Goal: Information Seeking & Learning: Learn about a topic

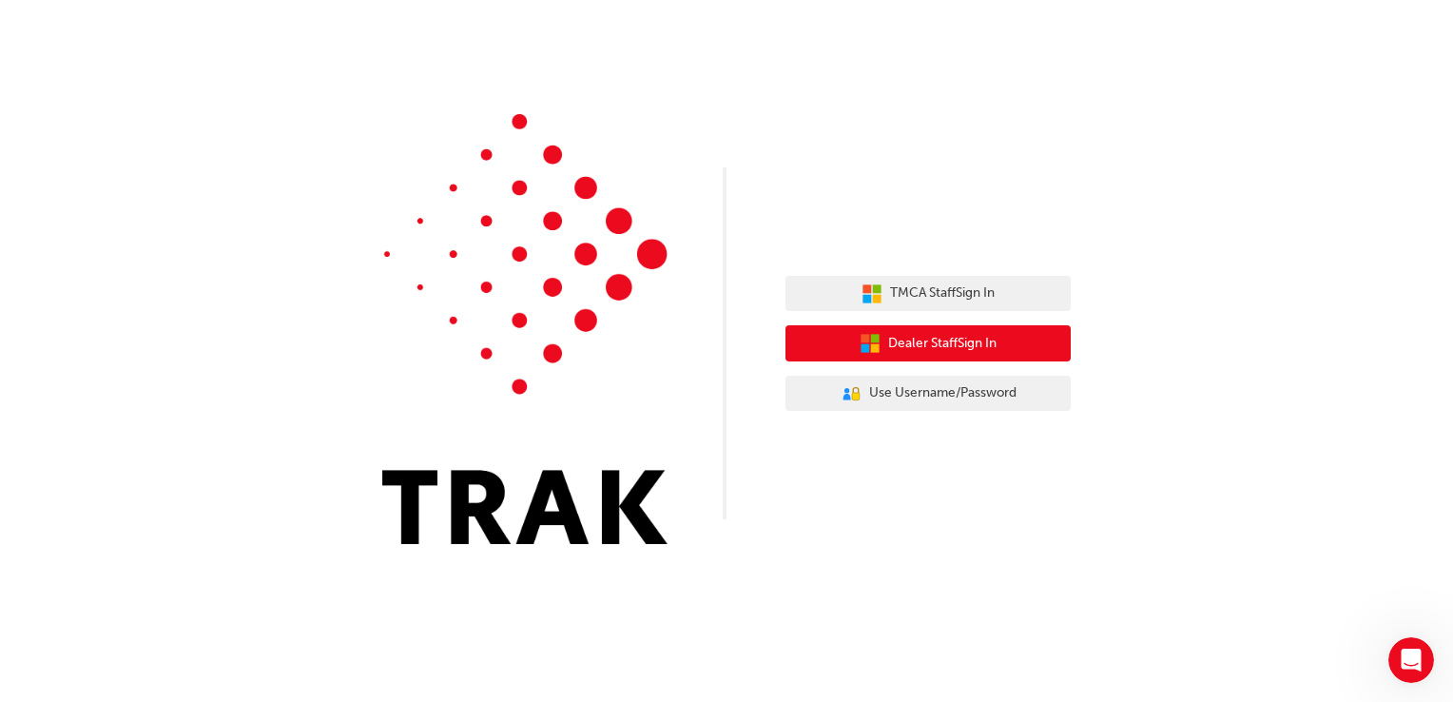
click at [929, 349] on span "Dealer Staff Sign In" at bounding box center [942, 344] width 108 height 22
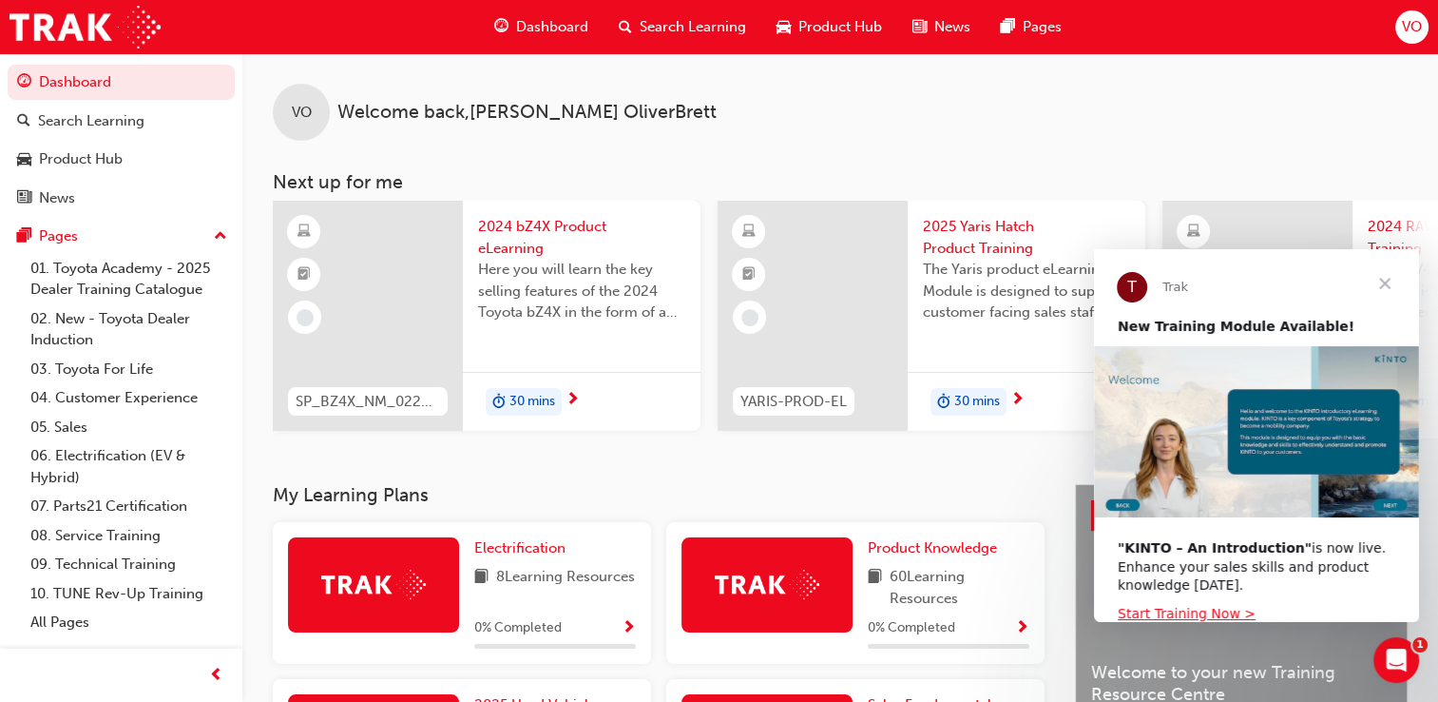
click at [1383, 278] on span "Close" at bounding box center [1385, 283] width 68 height 68
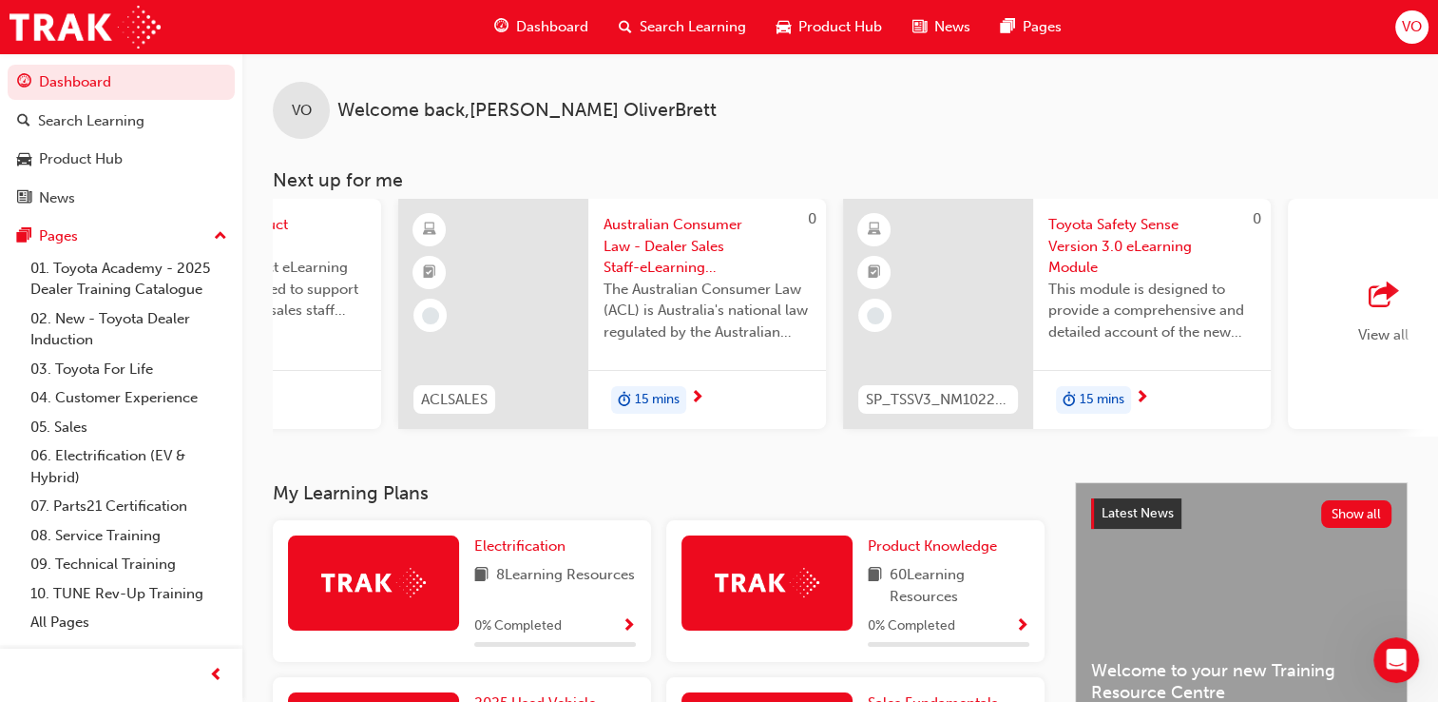
scroll to position [0, 1501]
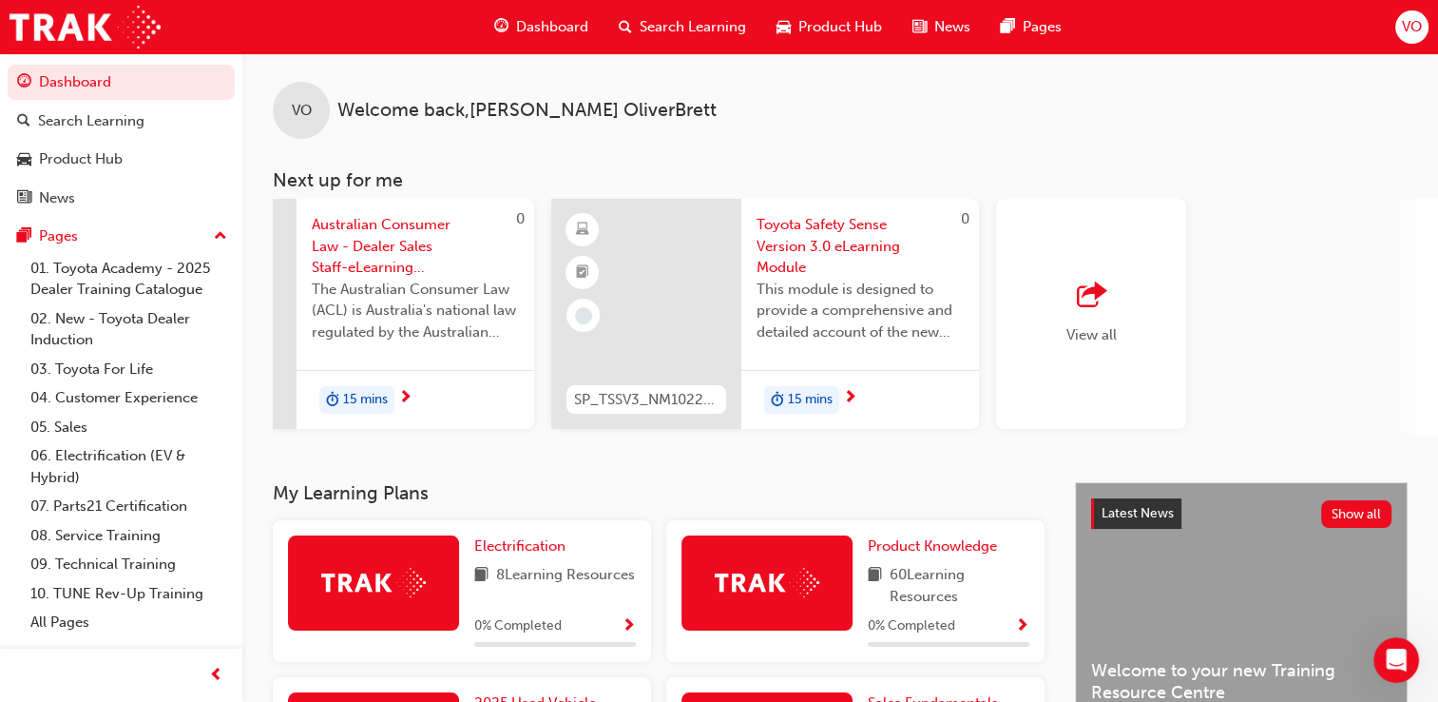
click at [1068, 310] on div "View all" at bounding box center [1092, 313] width 50 height 63
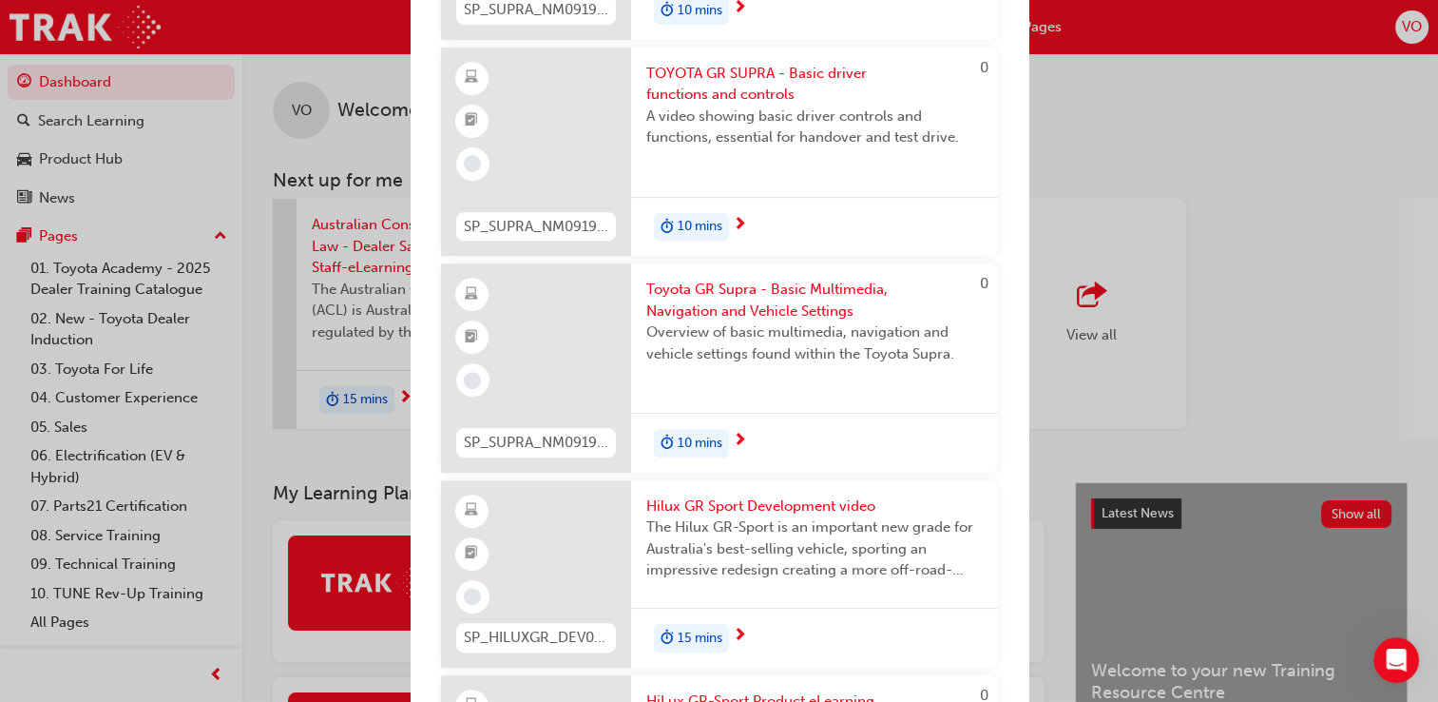
scroll to position [22555, 0]
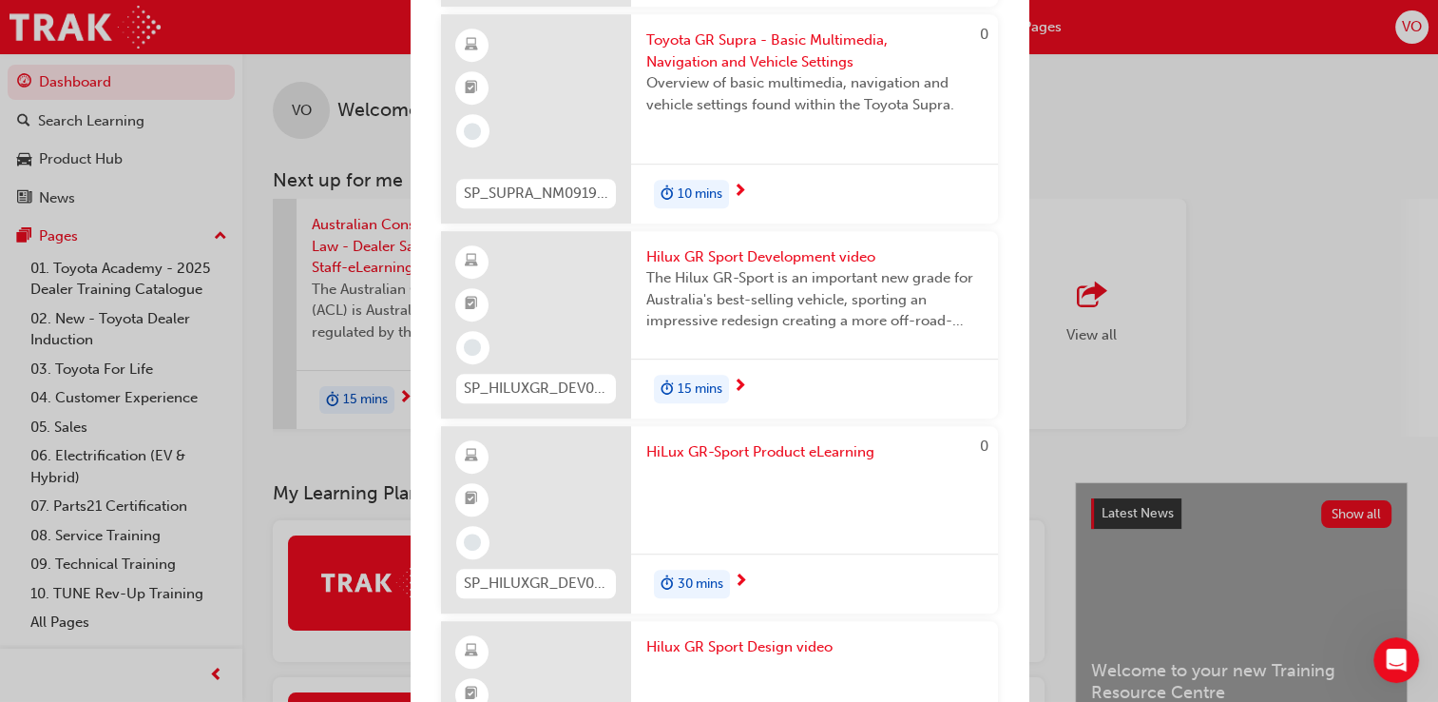
click at [1171, 86] on div "Next up for me SP_BZ4X_NM_0224_EL01 2024 bZ4X Product eLearning Here you will l…" at bounding box center [719, 351] width 1438 height 702
click at [349, 32] on div "Next up for me SP_BZ4X_NM_0224_EL01 2024 bZ4X Product eLearning Here you will l…" at bounding box center [719, 351] width 1438 height 702
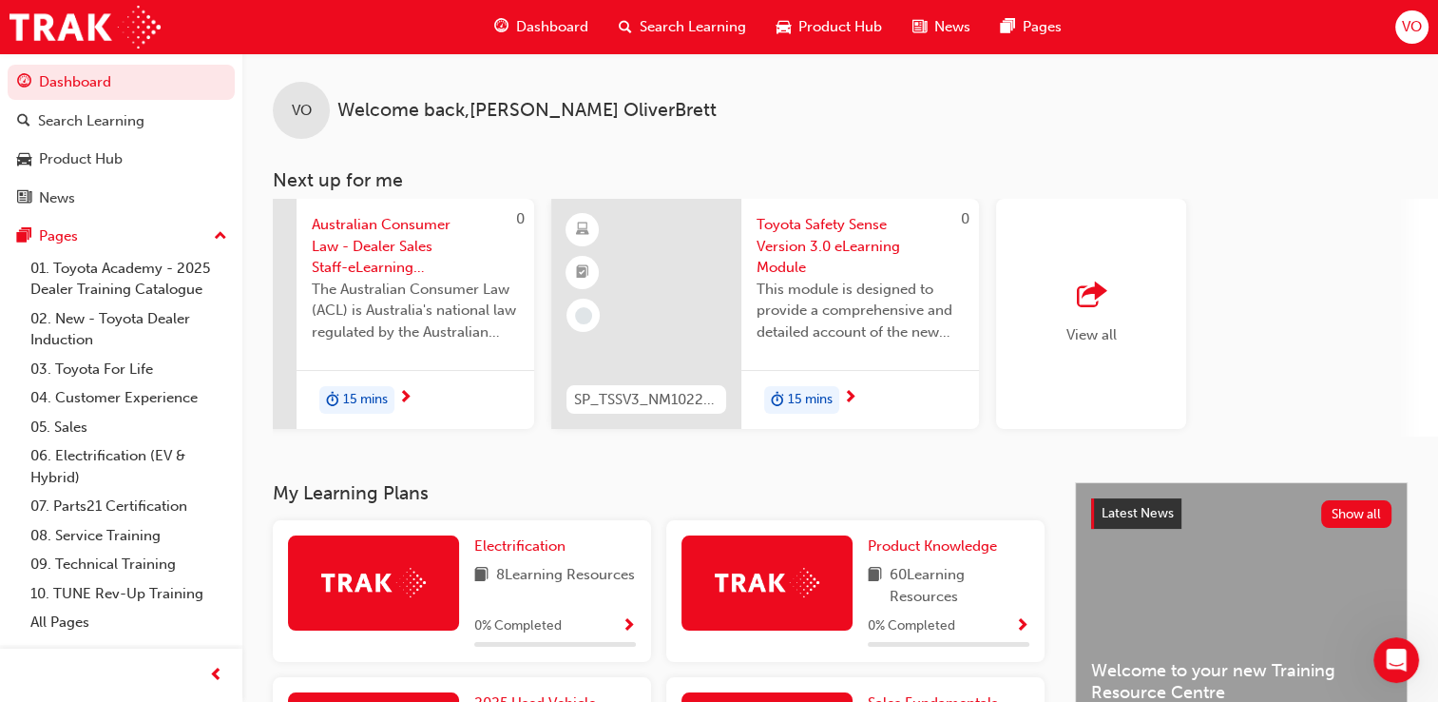
click at [652, 38] on div "Search Learning" at bounding box center [683, 27] width 158 height 39
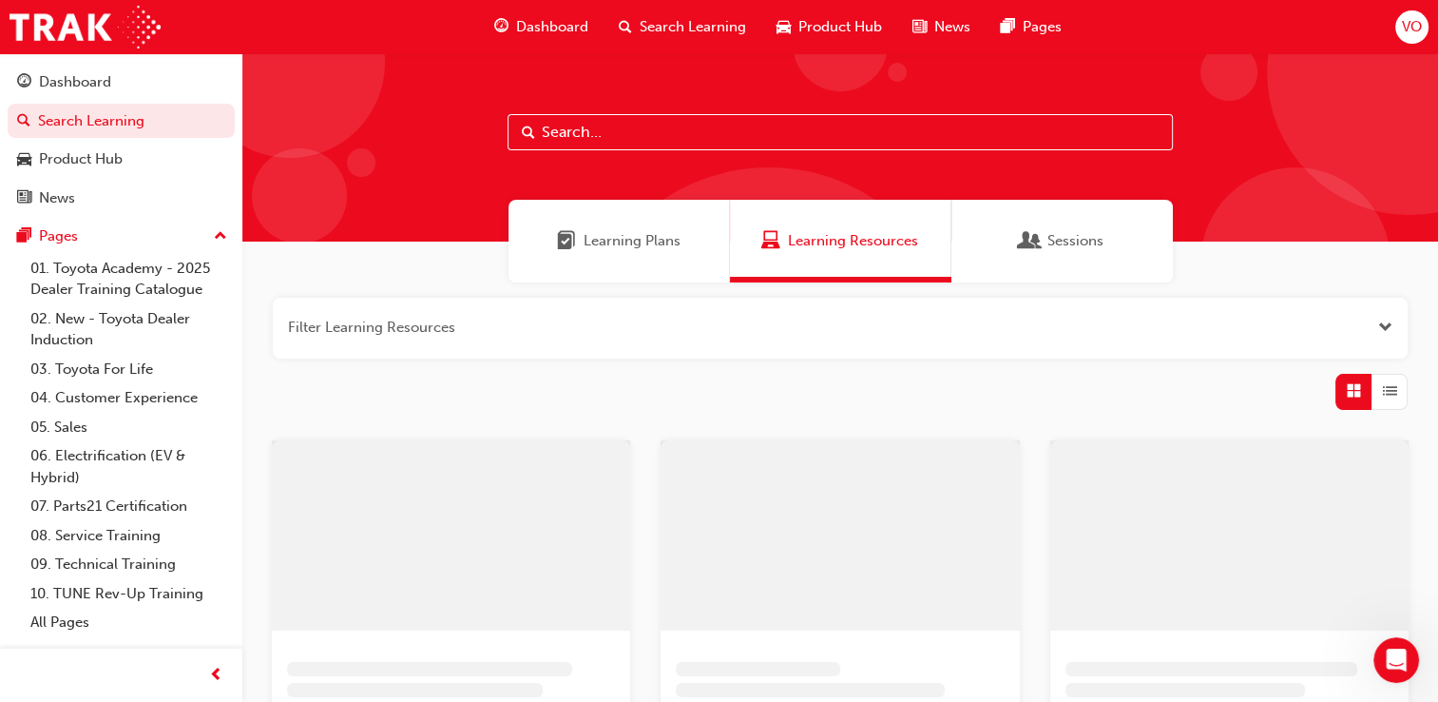
click at [657, 122] on input "text" at bounding box center [840, 132] width 665 height 36
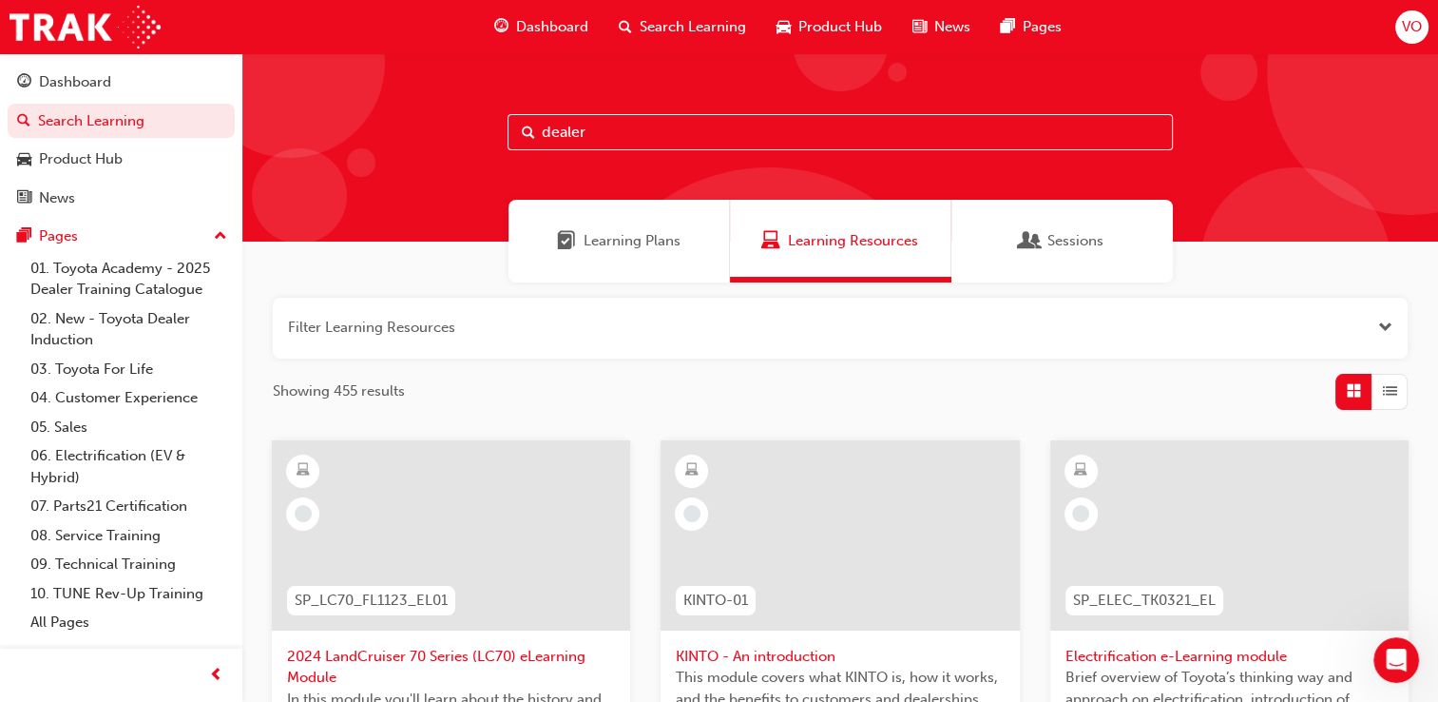
type input "dealer"
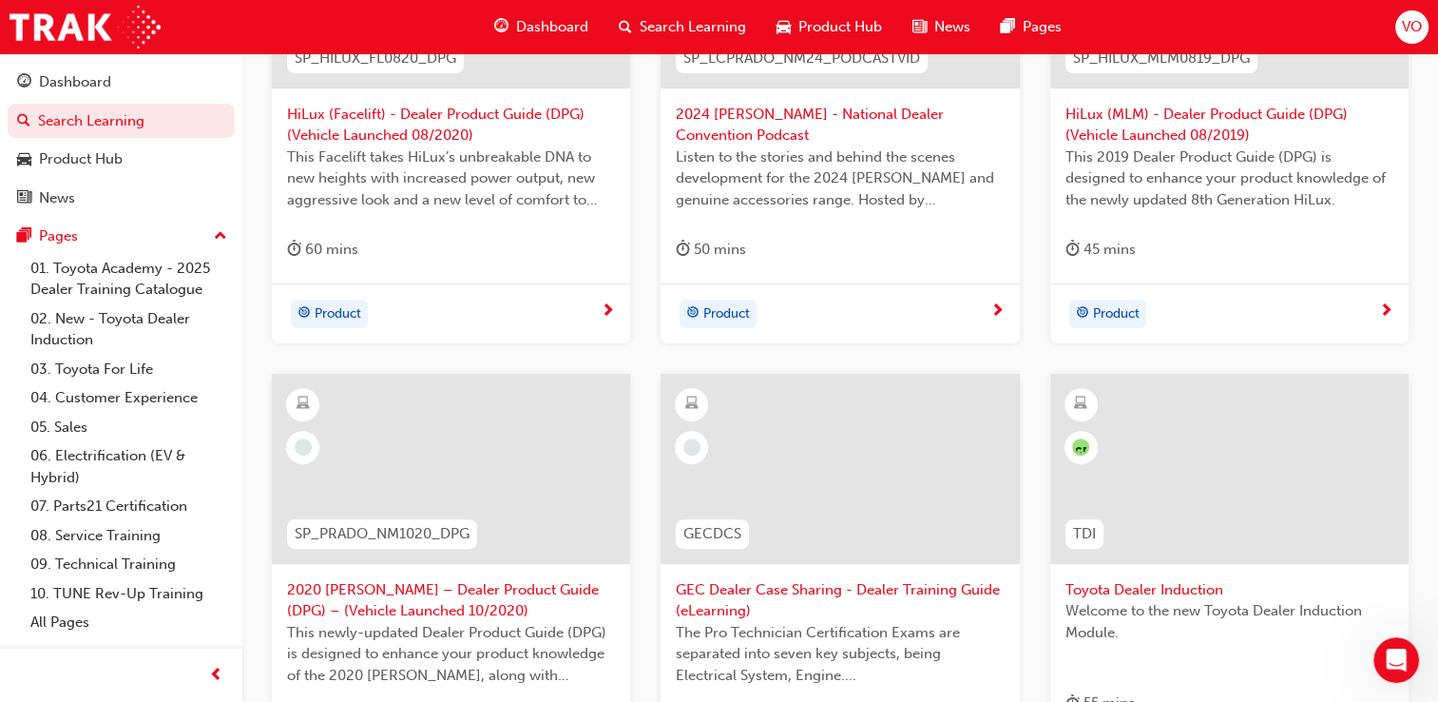
scroll to position [573, 0]
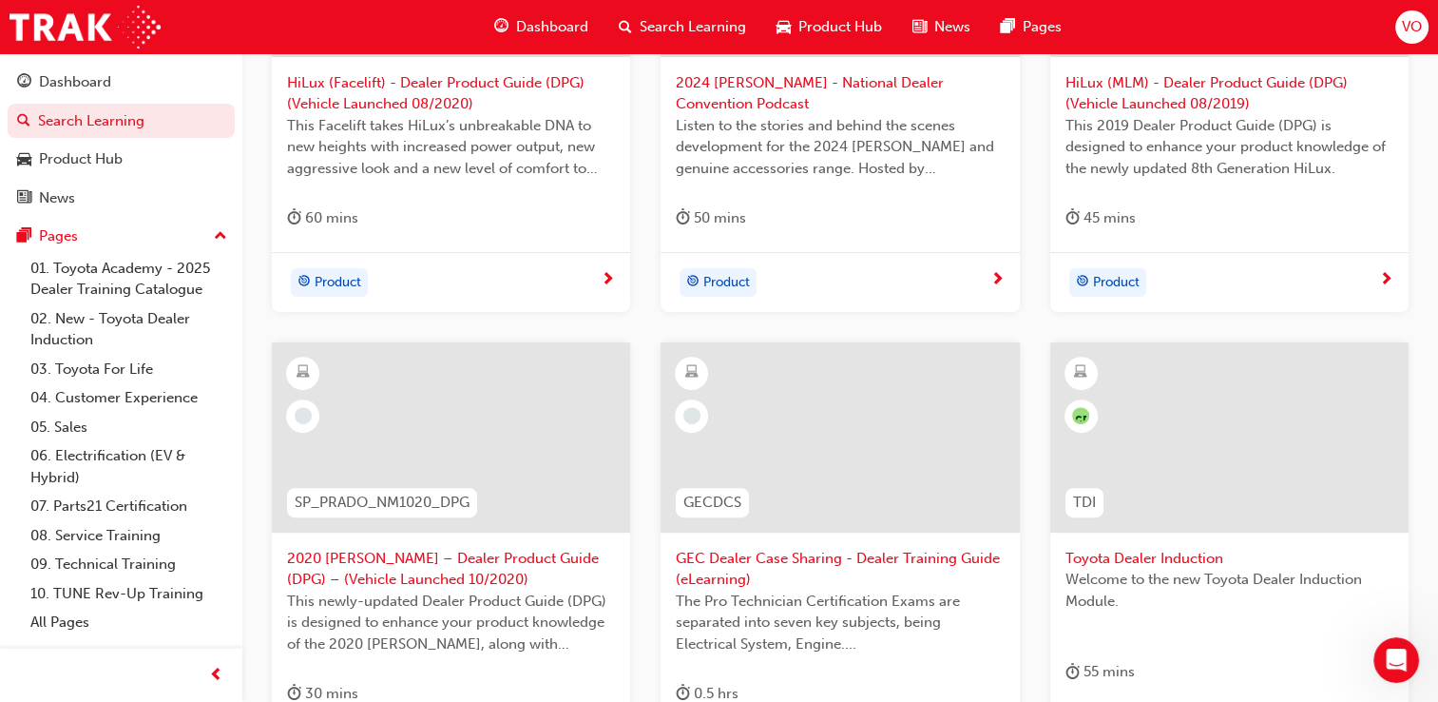
click at [1199, 491] on div at bounding box center [1229, 437] width 358 height 190
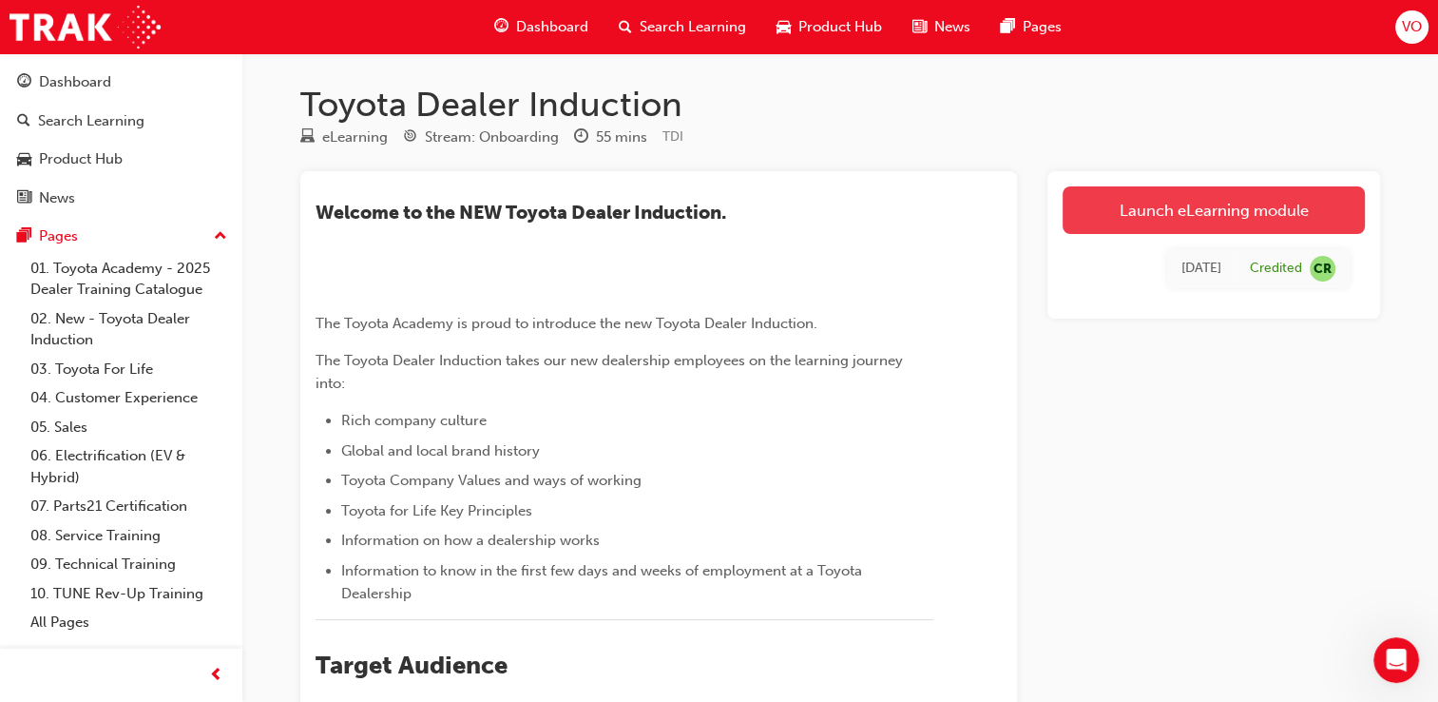
click at [1299, 209] on link "Launch eLearning module" at bounding box center [1214, 210] width 302 height 48
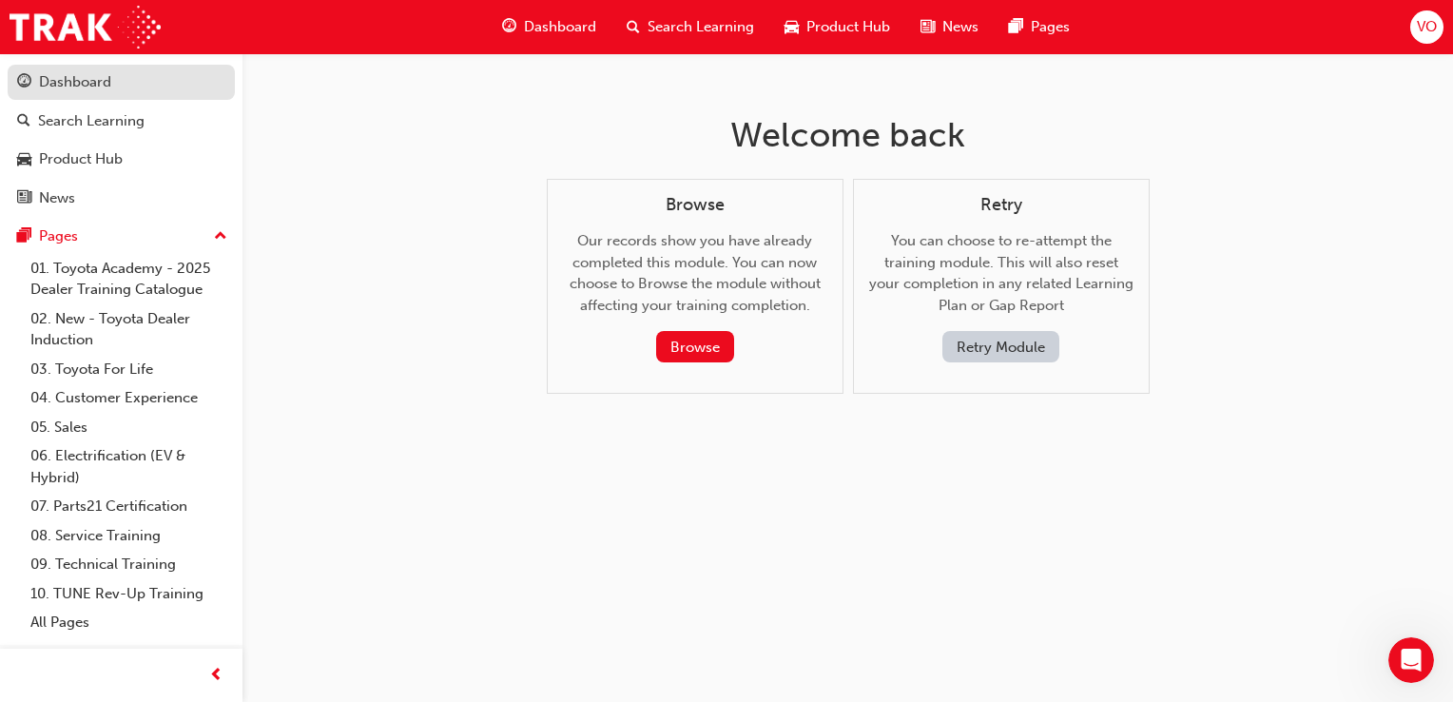
click at [88, 74] on div "Dashboard" at bounding box center [75, 82] width 72 height 22
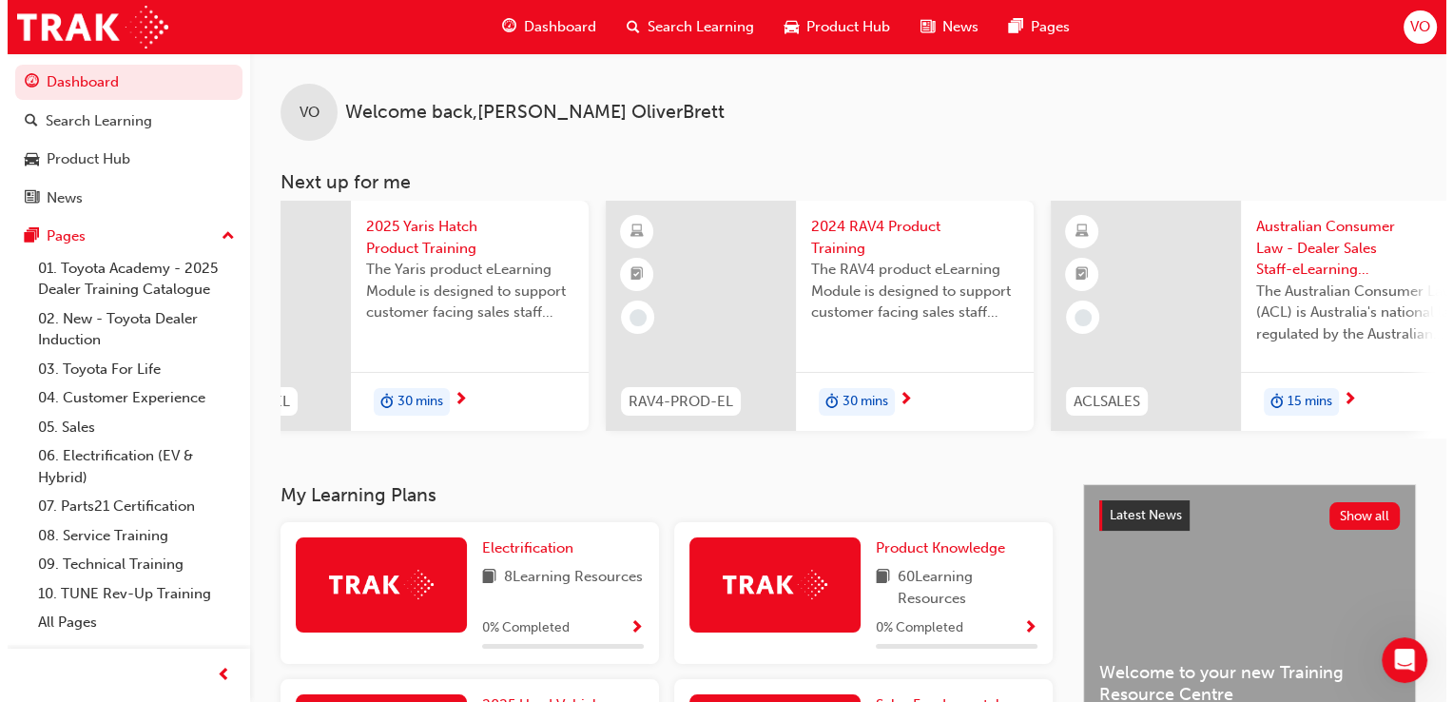
scroll to position [0, 566]
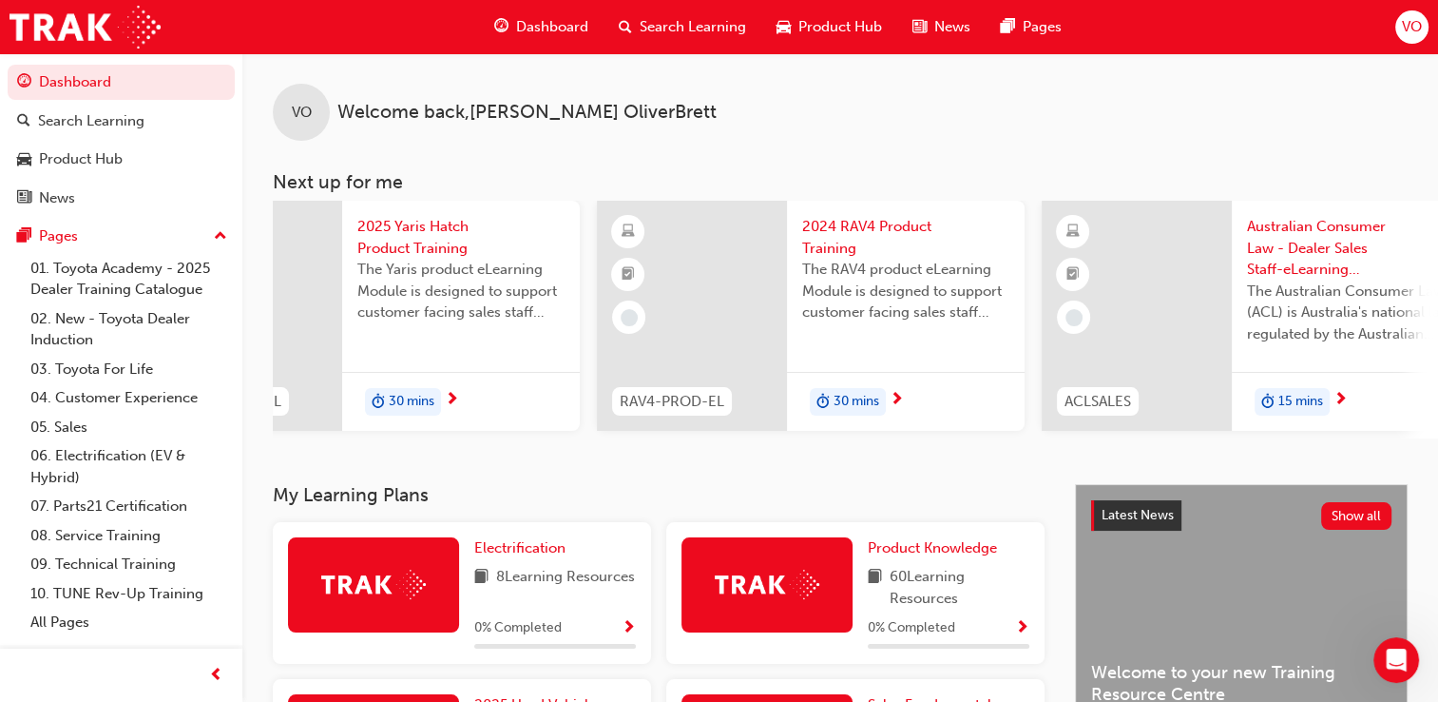
click at [835, 222] on span "2024 RAV4 Product Training" at bounding box center [905, 237] width 207 height 43
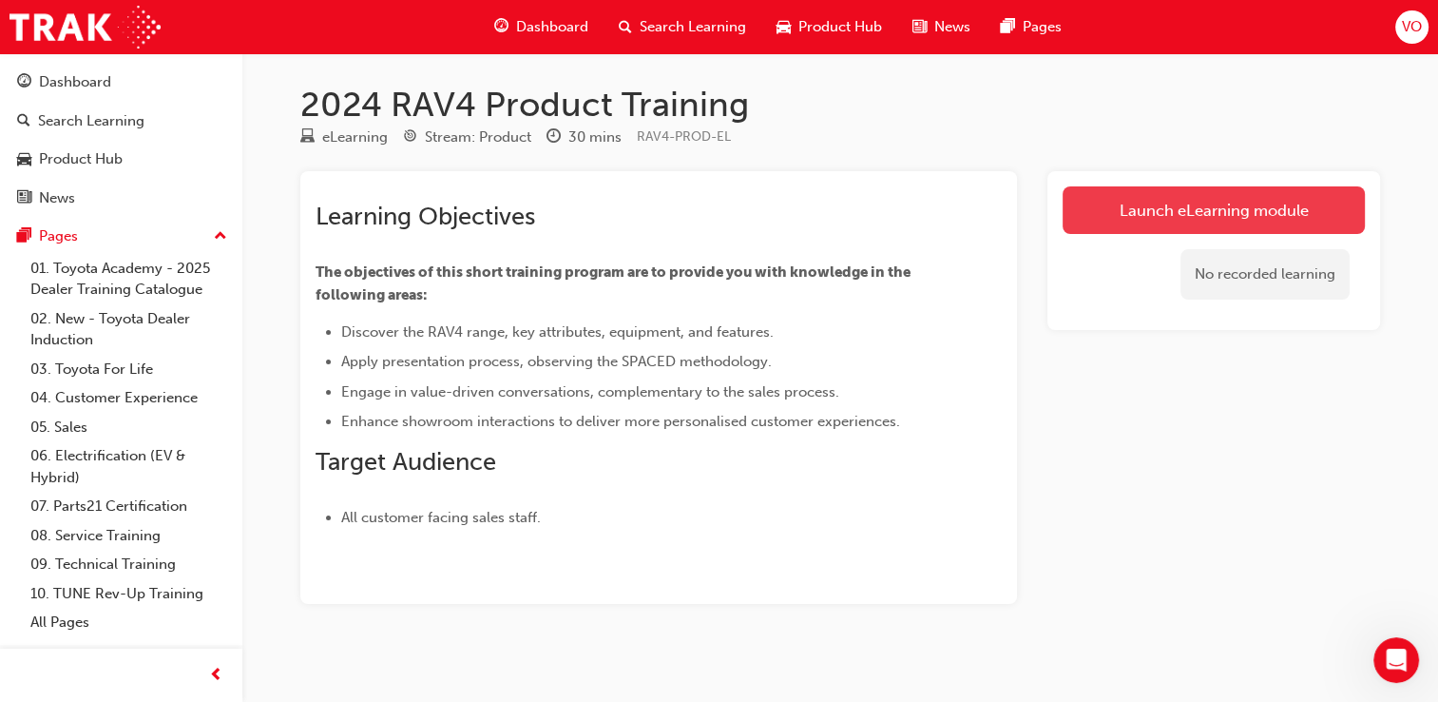
click at [1223, 207] on link "Launch eLearning module" at bounding box center [1214, 210] width 302 height 48
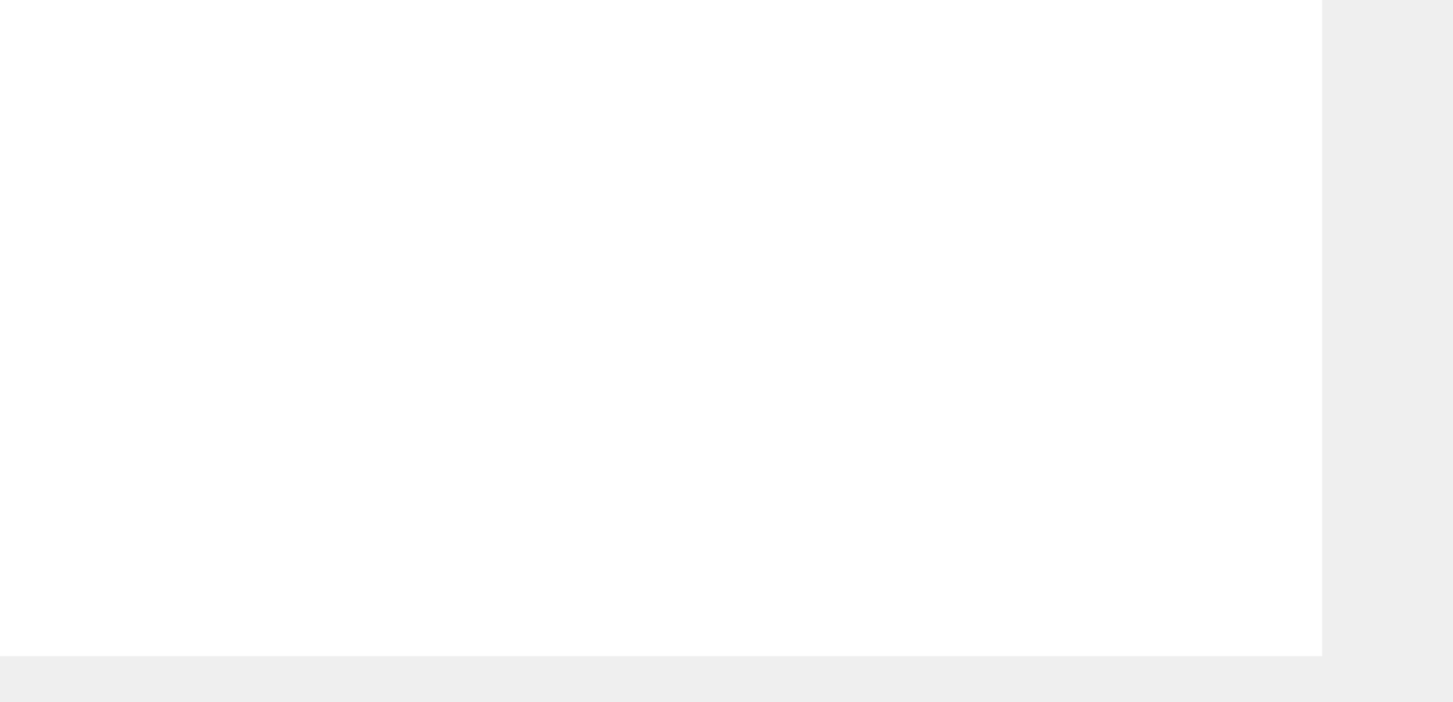
drag, startPoint x: 212, startPoint y: 130, endPoint x: 260, endPoint y: -33, distance: 170.5
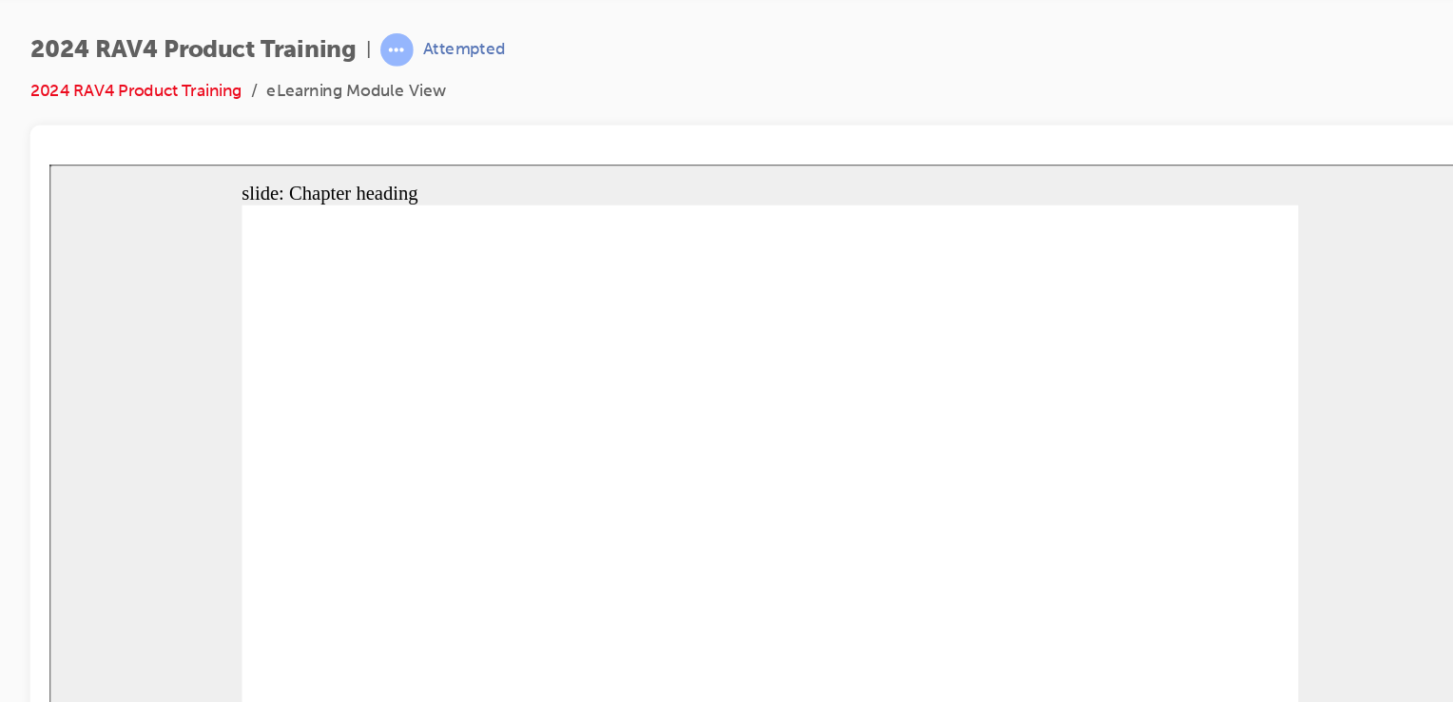
drag, startPoint x: 863, startPoint y: 343, endPoint x: 634, endPoint y: 238, distance: 252.2
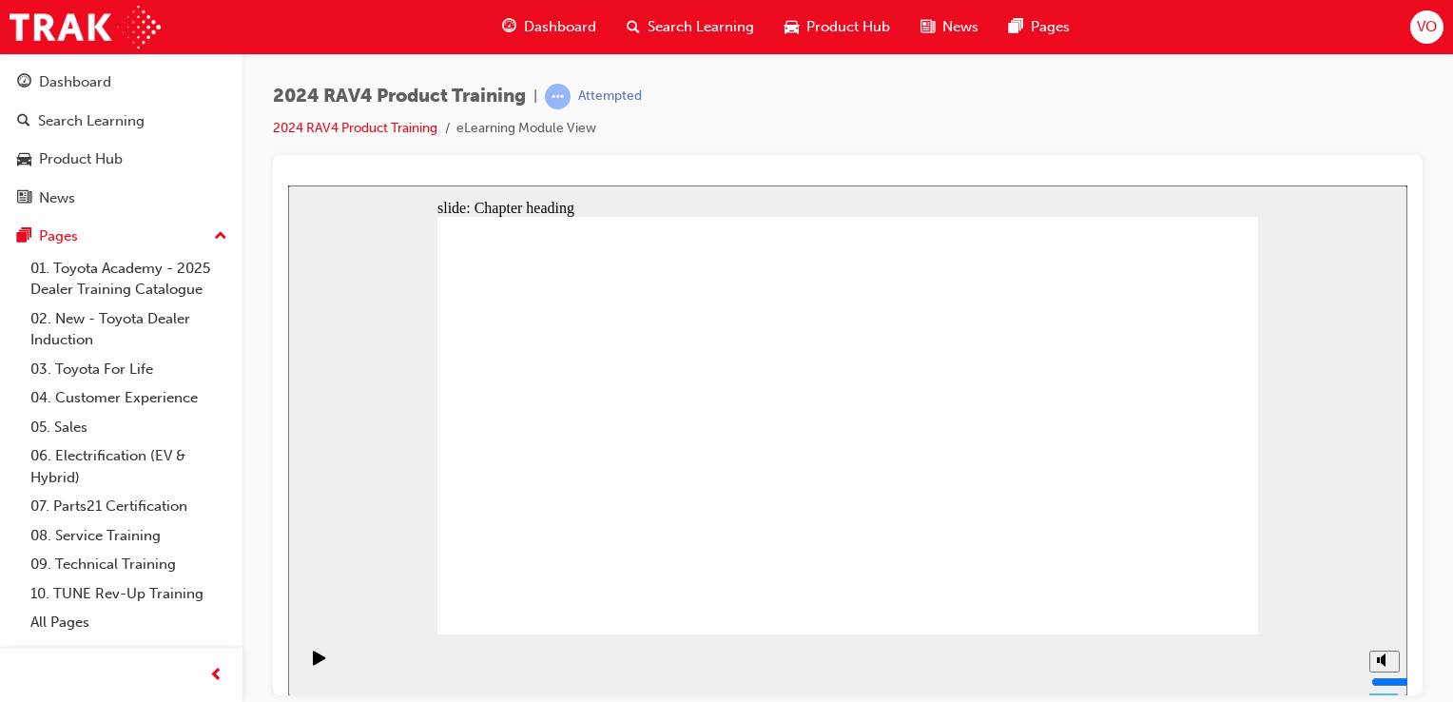
drag, startPoint x: 848, startPoint y: 501, endPoint x: 1183, endPoint y: 582, distance: 344.3
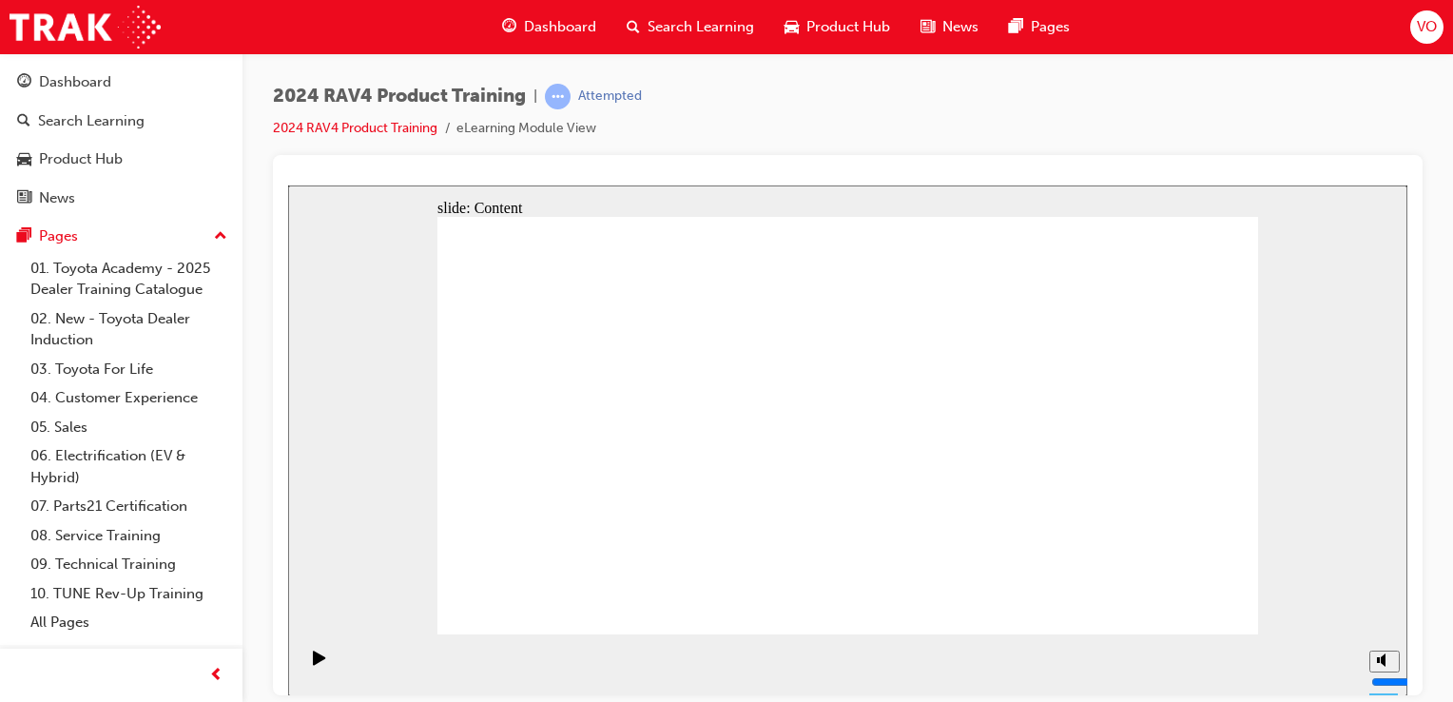
drag, startPoint x: 850, startPoint y: 591, endPoint x: 845, endPoint y: 536, distance: 55.3
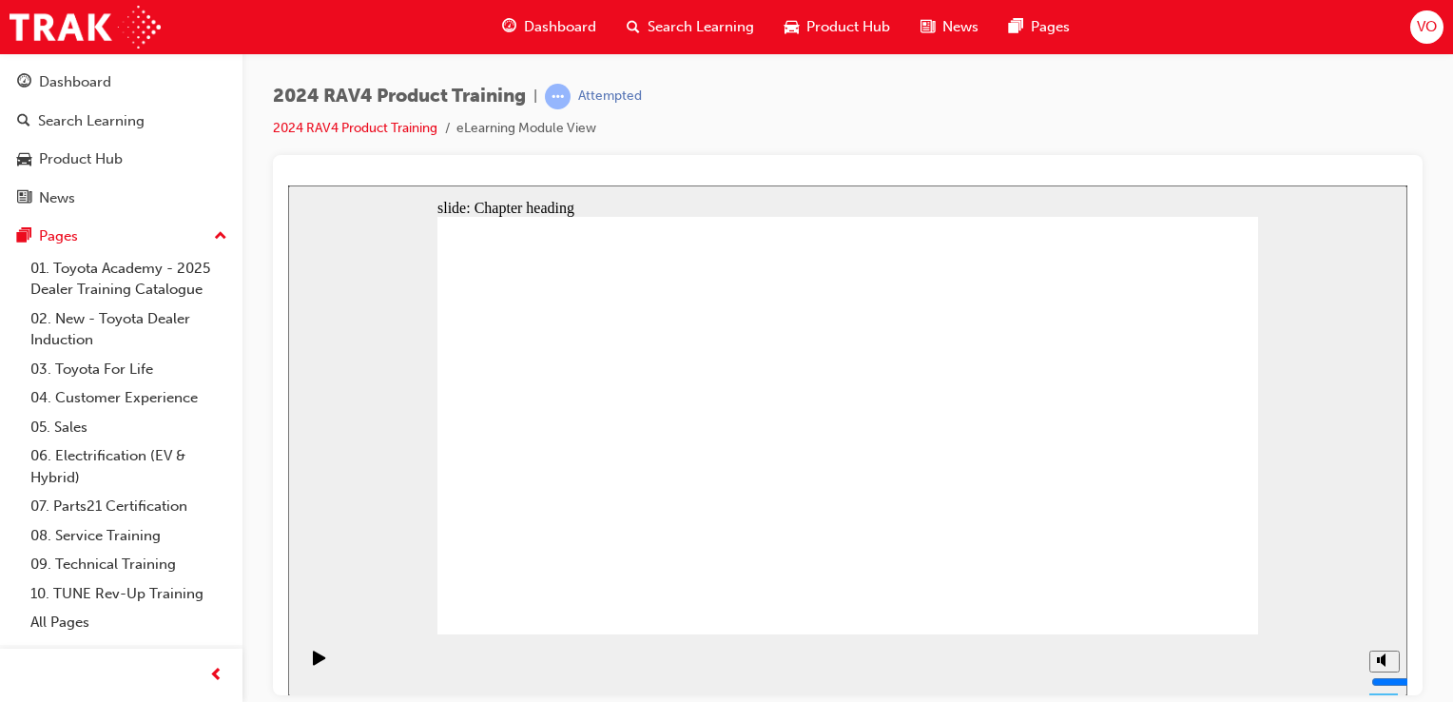
drag, startPoint x: 838, startPoint y: 487, endPoint x: 1225, endPoint y: 601, distance: 404.3
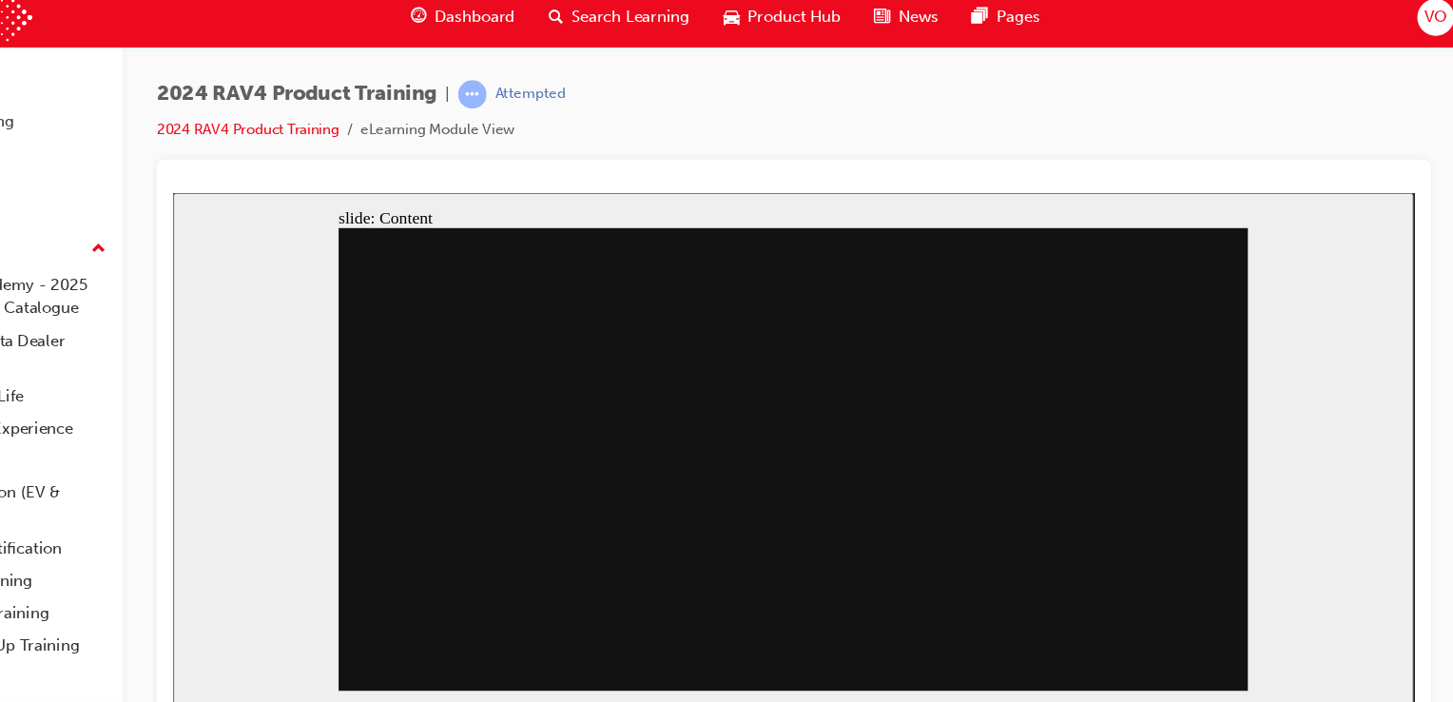
drag, startPoint x: 572, startPoint y: 507, endPoint x: 724, endPoint y: 486, distance: 153.5
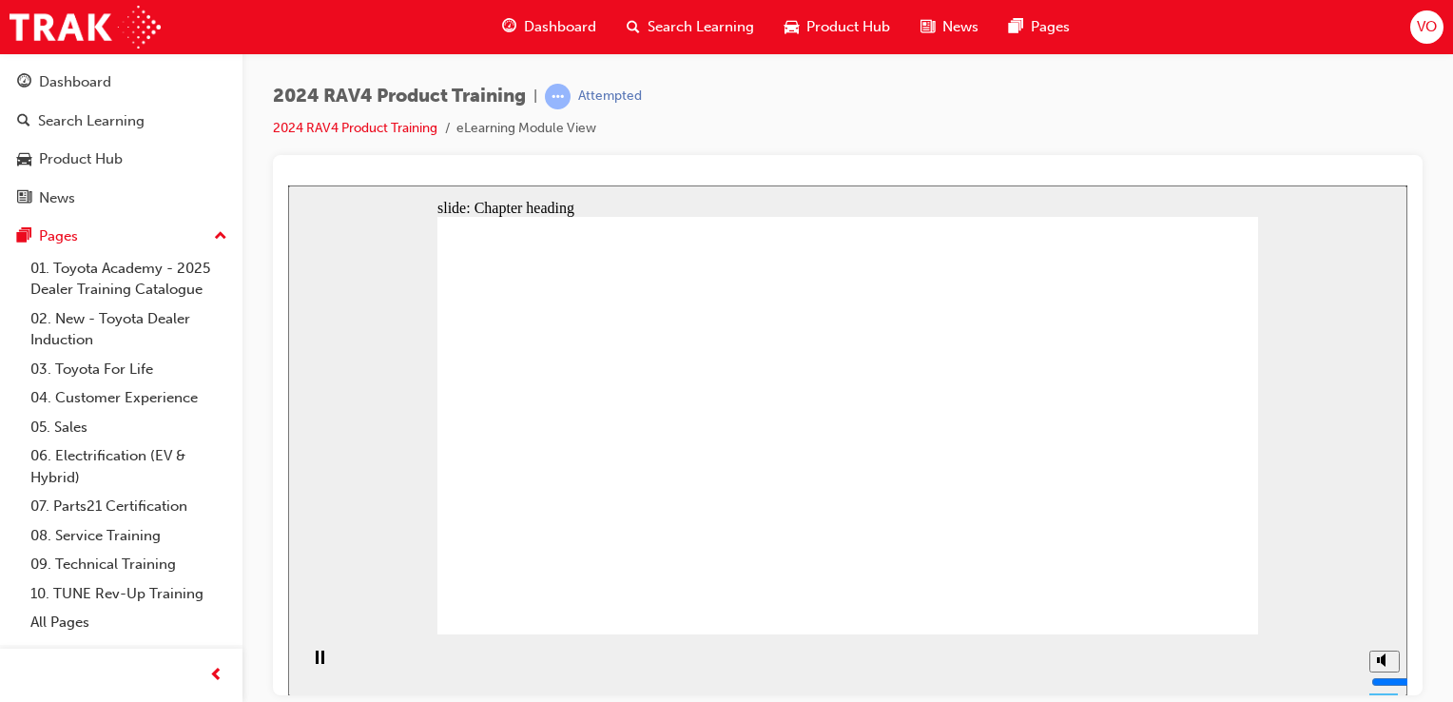
click at [1300, 531] on div "slide: Chapter heading Rectangle 1 arrow_white.png Oval 1 MENU Line 1 RESOURCES…" at bounding box center [847, 439] width 1119 height 511
click at [988, 672] on section "Playback Speed 2 1.75 1.5 1.25" at bounding box center [847, 664] width 1119 height 62
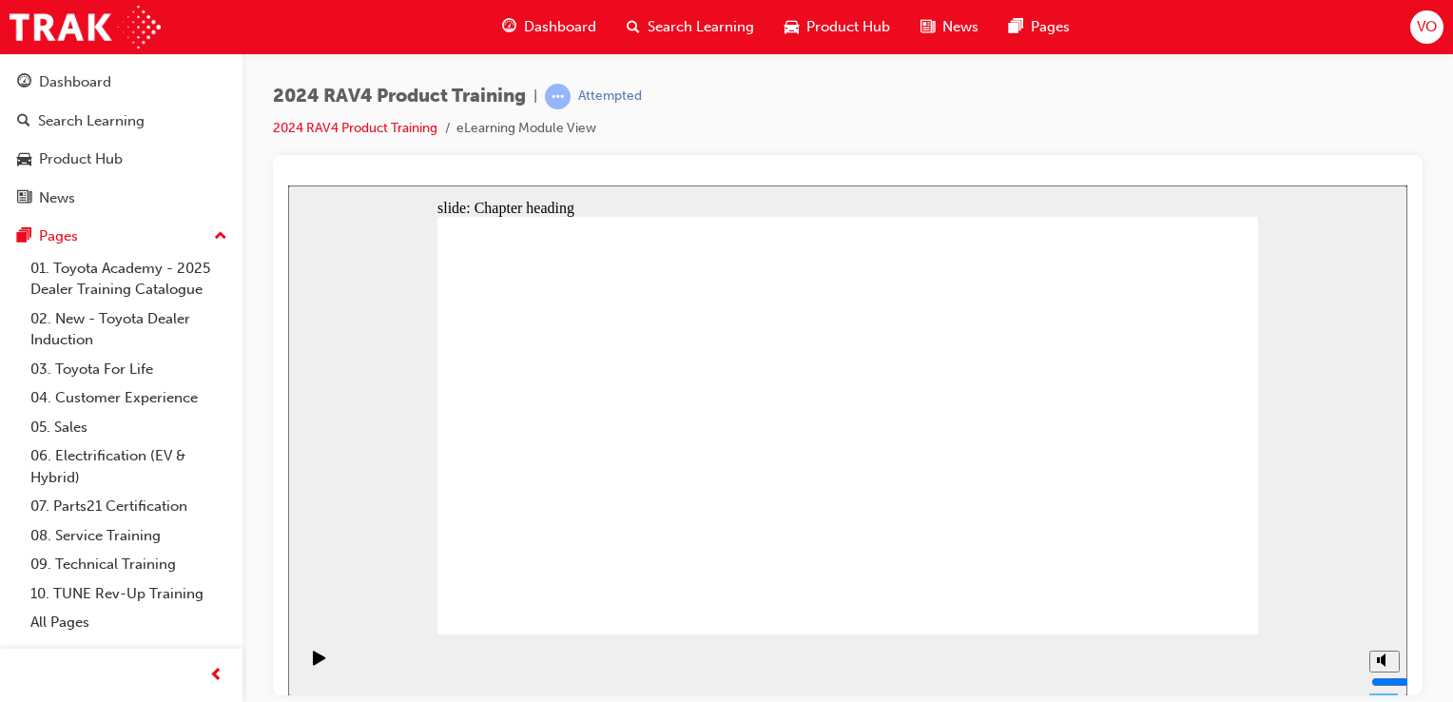
click at [988, 672] on section "Playback Speed 2 1.75 1.5 1.25" at bounding box center [847, 664] width 1119 height 62
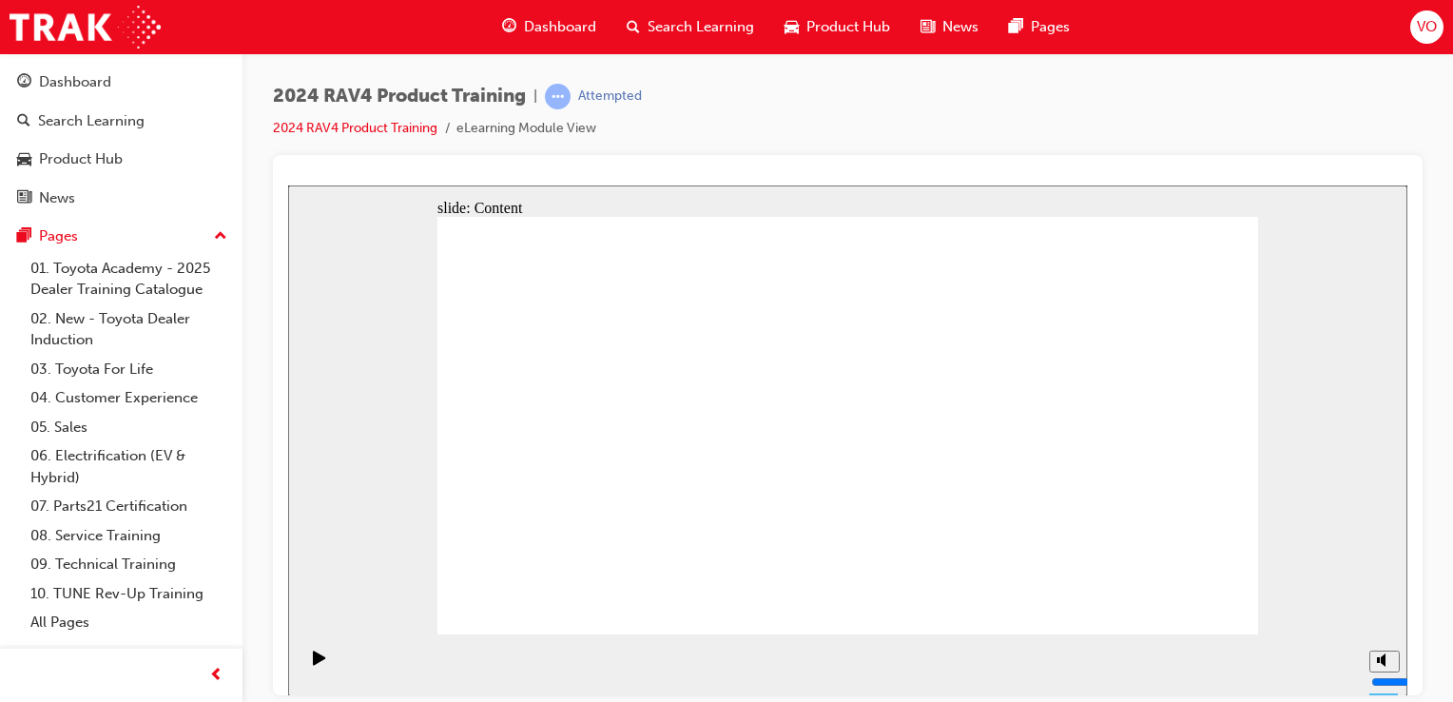
click at [1387, 602] on input "volume" at bounding box center [1432, 609] width 123 height 15
drag, startPoint x: 1387, startPoint y: 584, endPoint x: 1384, endPoint y: 548, distance: 36.2
type input "10"
click at [1384, 602] on input "volume" at bounding box center [1432, 609] width 123 height 15
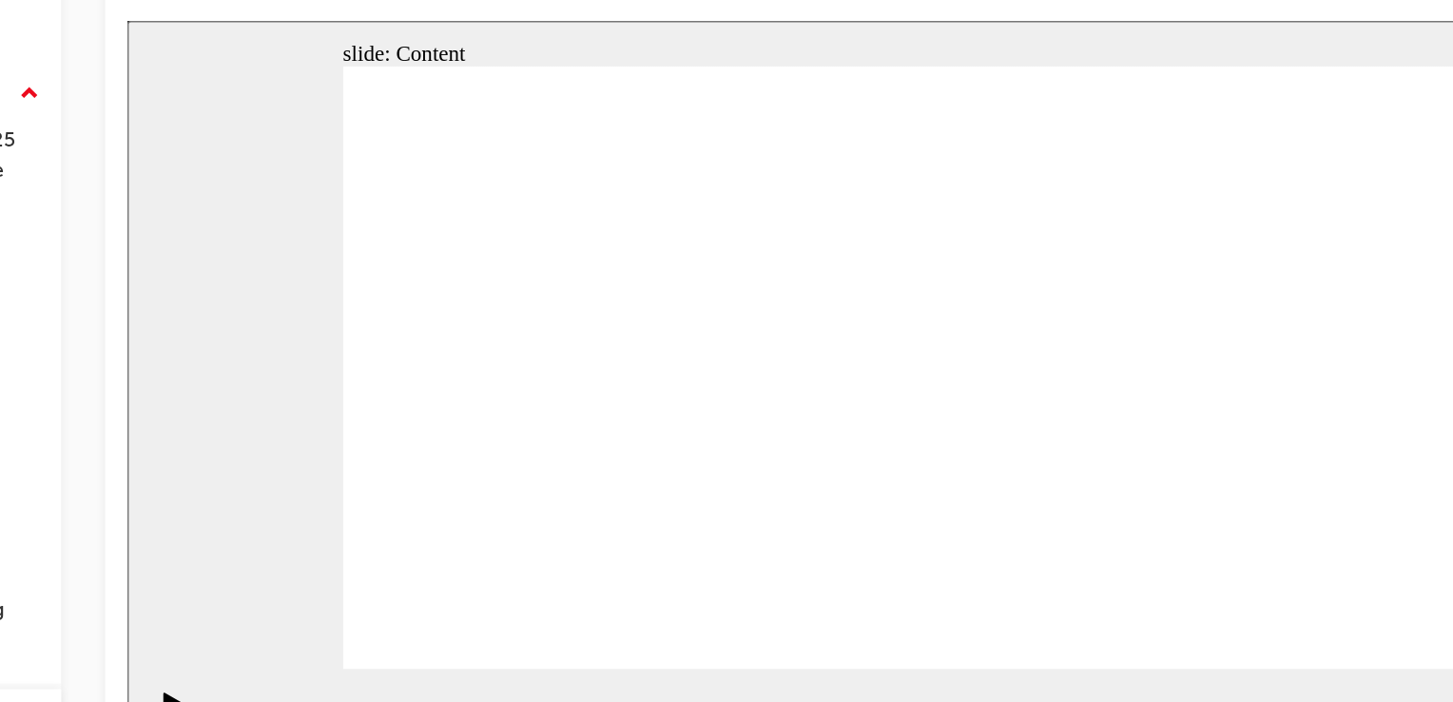
click at [174, 437] on div "slide: Content ACTIVE SAFETY - EQUIPMENT Pre-collision technology monitors vehi…" at bounding box center [685, 274] width 1119 height 511
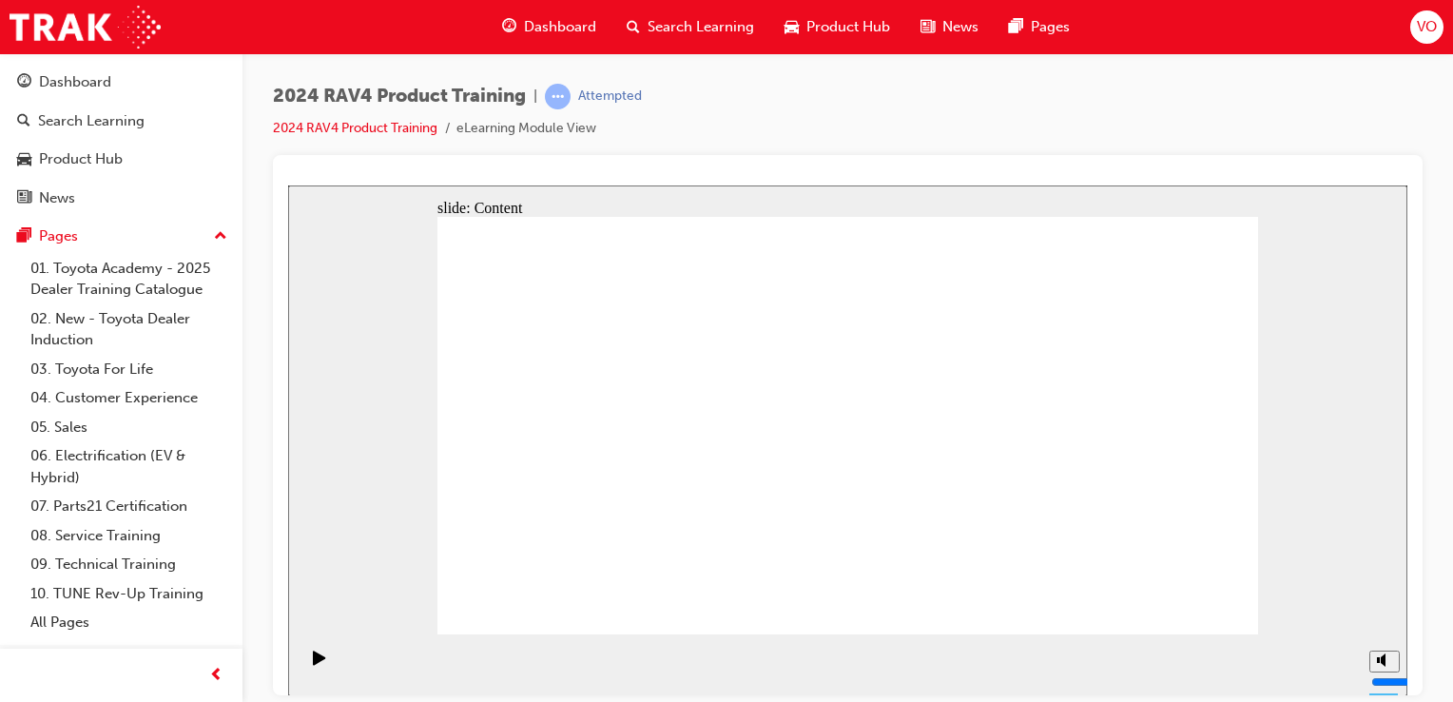
drag, startPoint x: 845, startPoint y: 548, endPoint x: 1139, endPoint y: 568, distance: 294.5
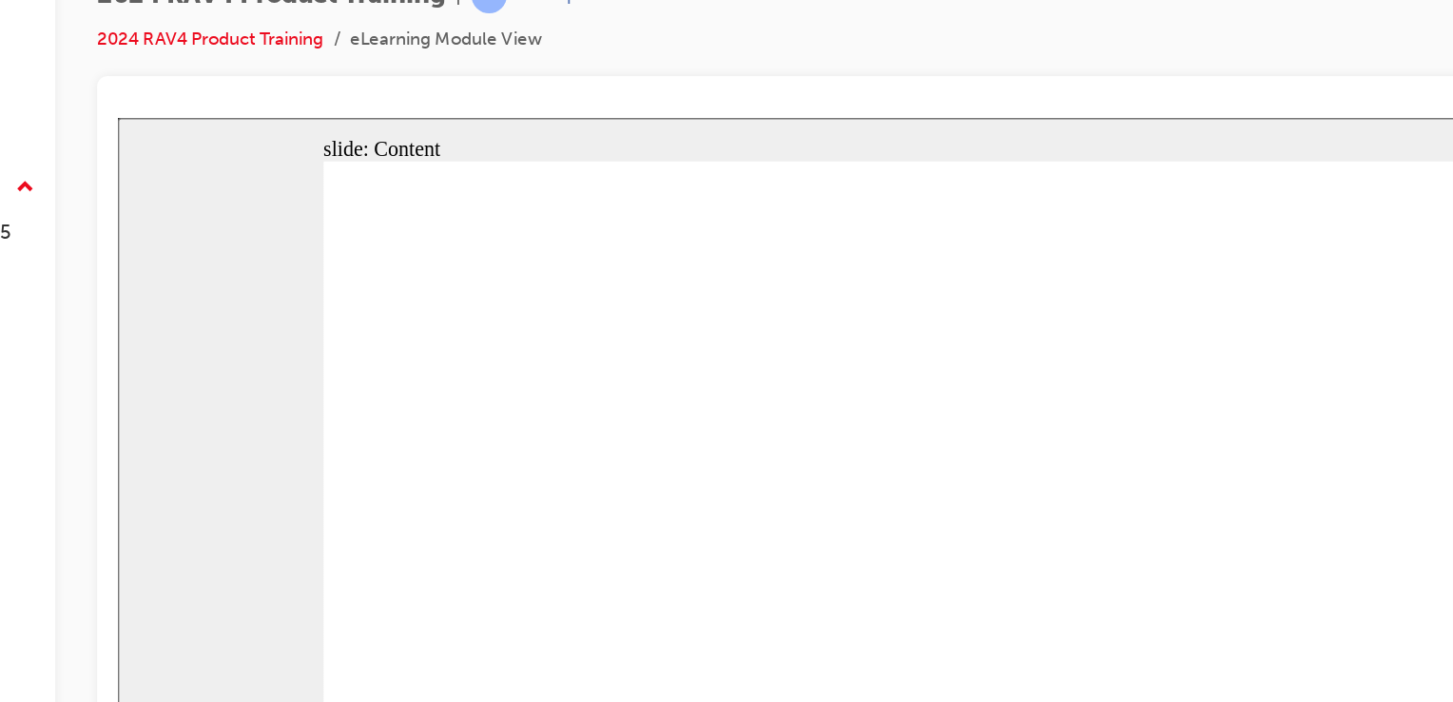
drag, startPoint x: 568, startPoint y: 298, endPoint x: 462, endPoint y: 292, distance: 106.6
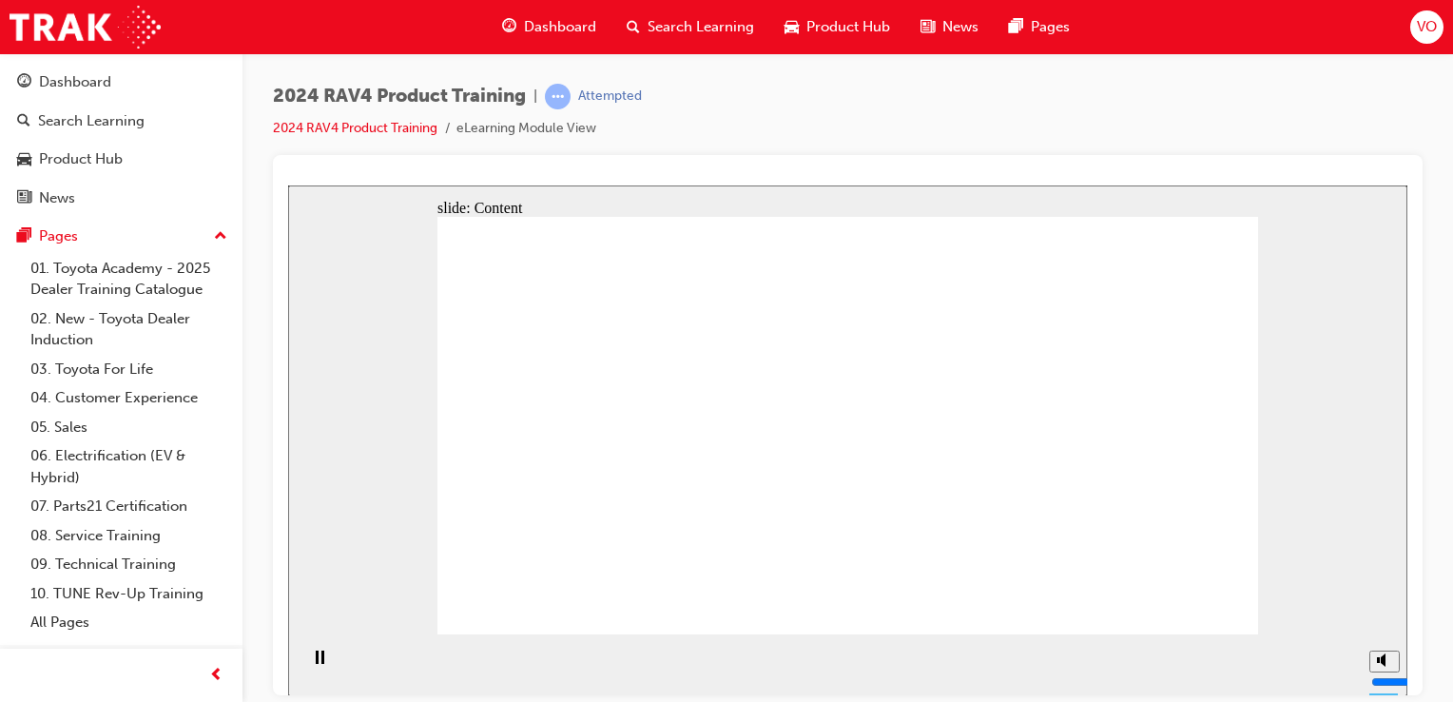
drag, startPoint x: 1243, startPoint y: 630, endPoint x: 1145, endPoint y: 563, distance: 118.9
drag, startPoint x: 907, startPoint y: 228, endPoint x: 976, endPoint y: 438, distance: 221.3
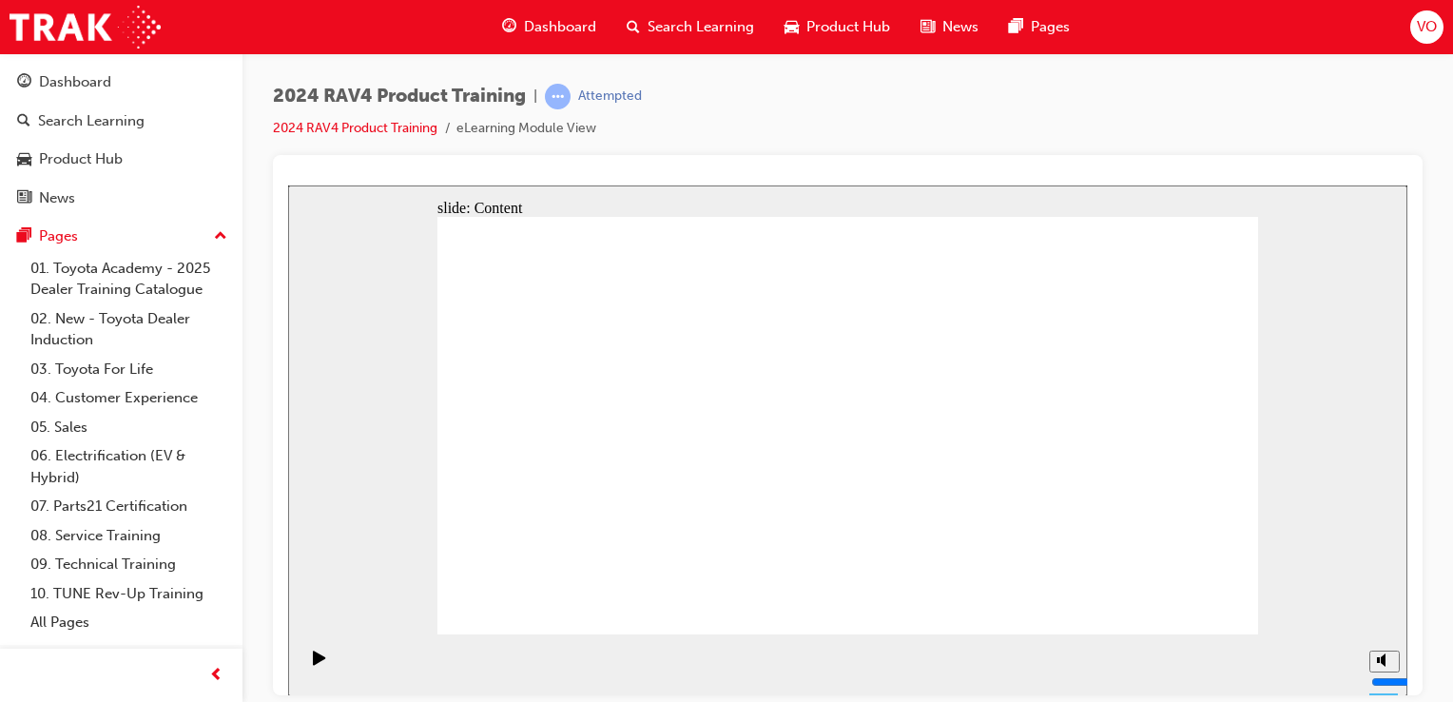
drag, startPoint x: 812, startPoint y: 487, endPoint x: 836, endPoint y: 512, distance: 35.0
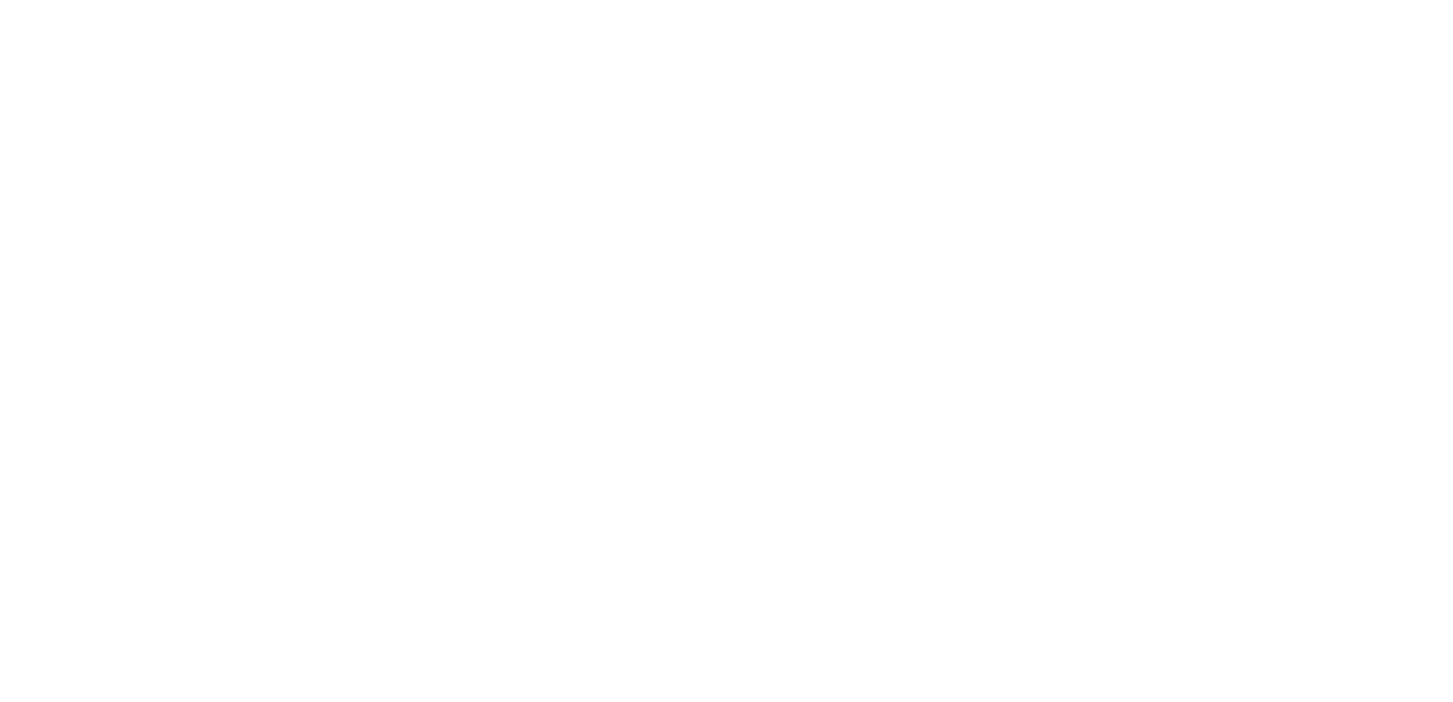
drag, startPoint x: -4, startPoint y: 40, endPoint x: 67, endPoint y: 120, distance: 107.1
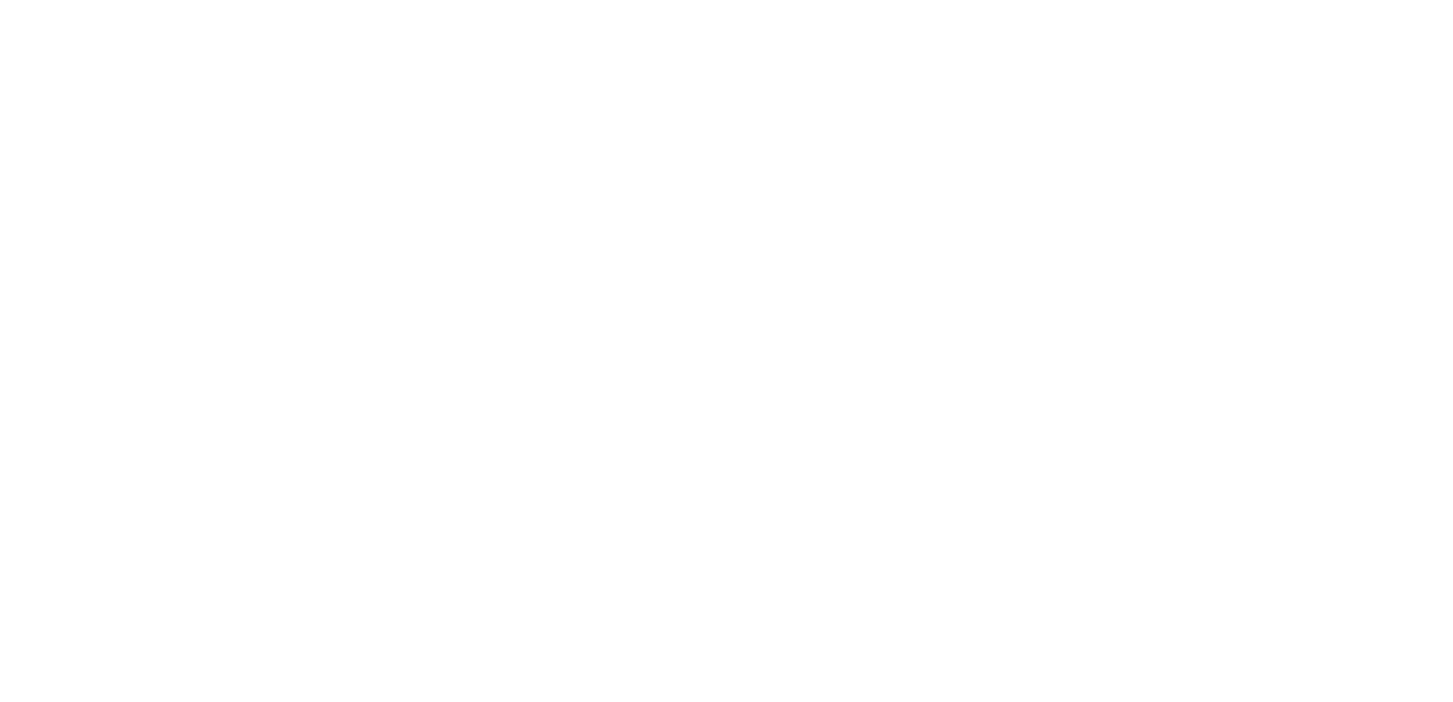
radio input "true"
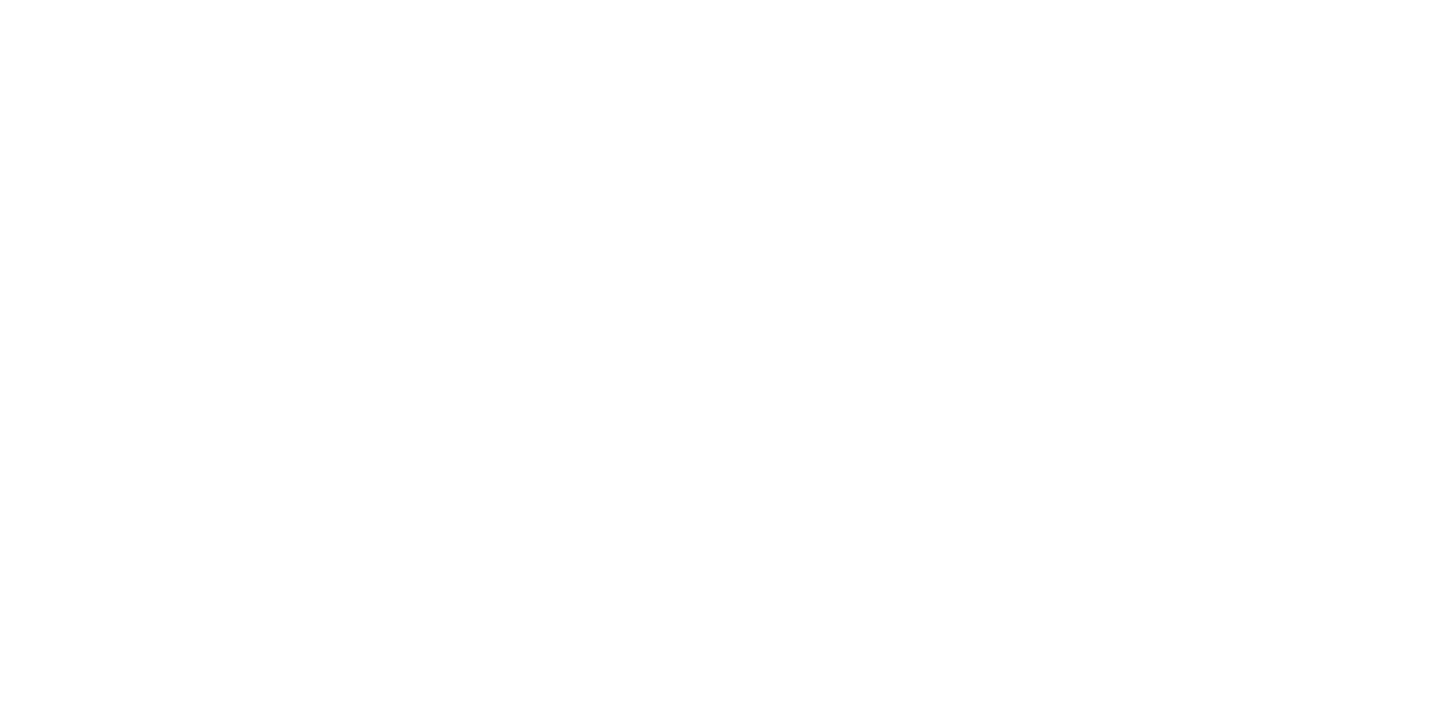
radio input "true"
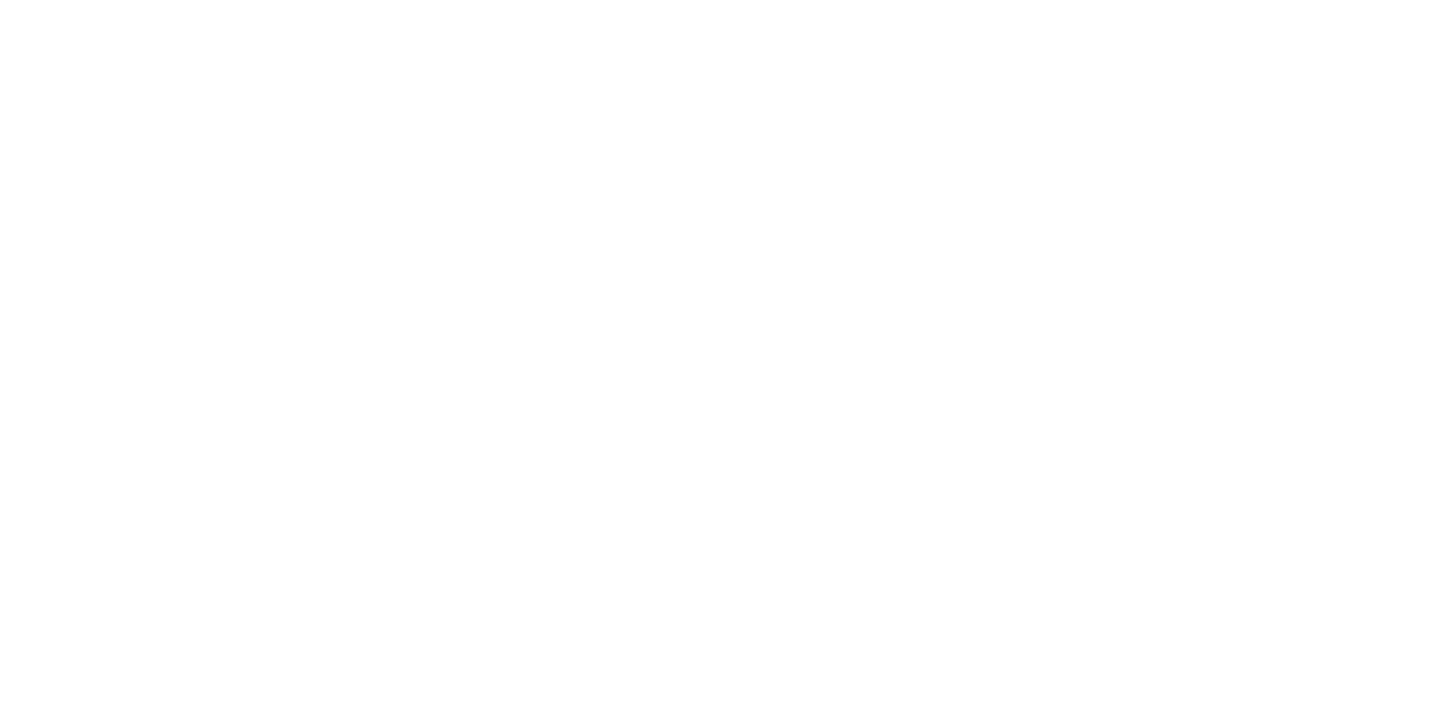
radio input "true"
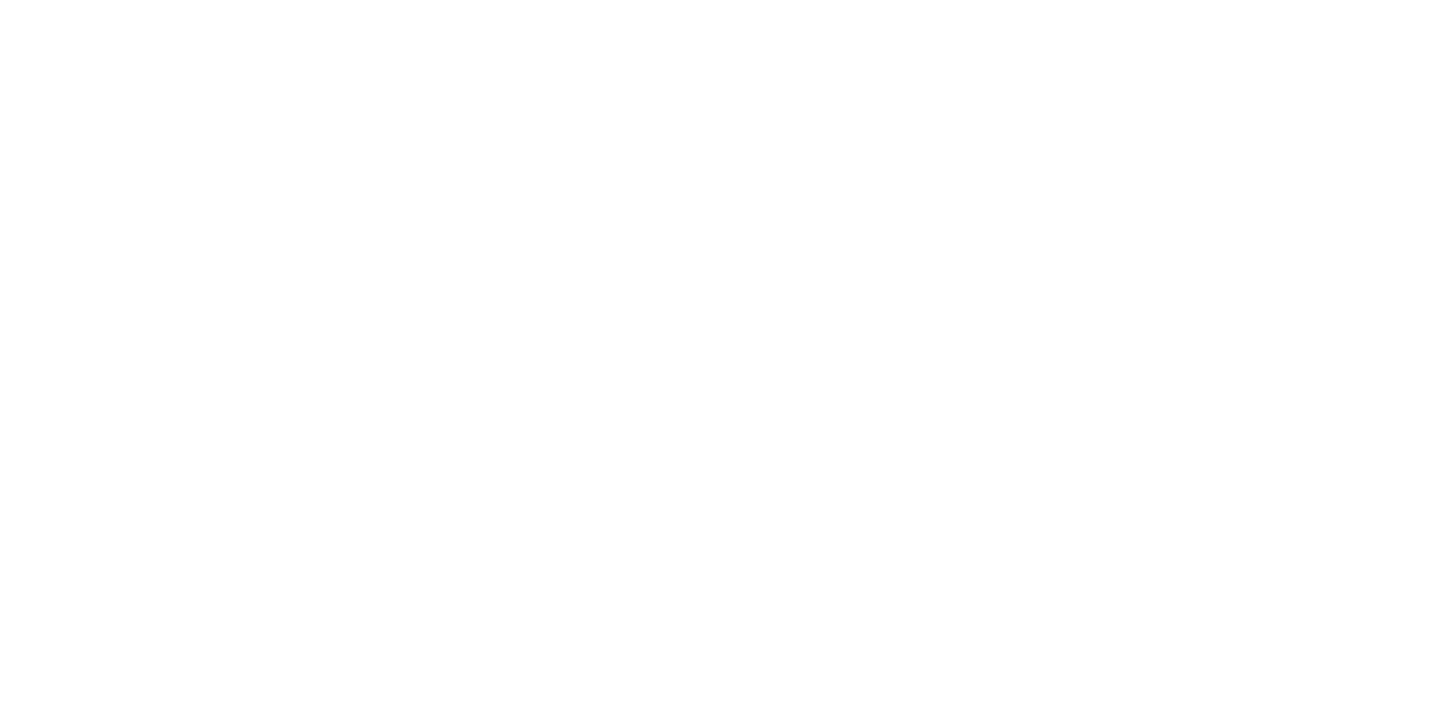
drag, startPoint x: -17, startPoint y: 87, endPoint x: 7, endPoint y: 228, distance: 142.7
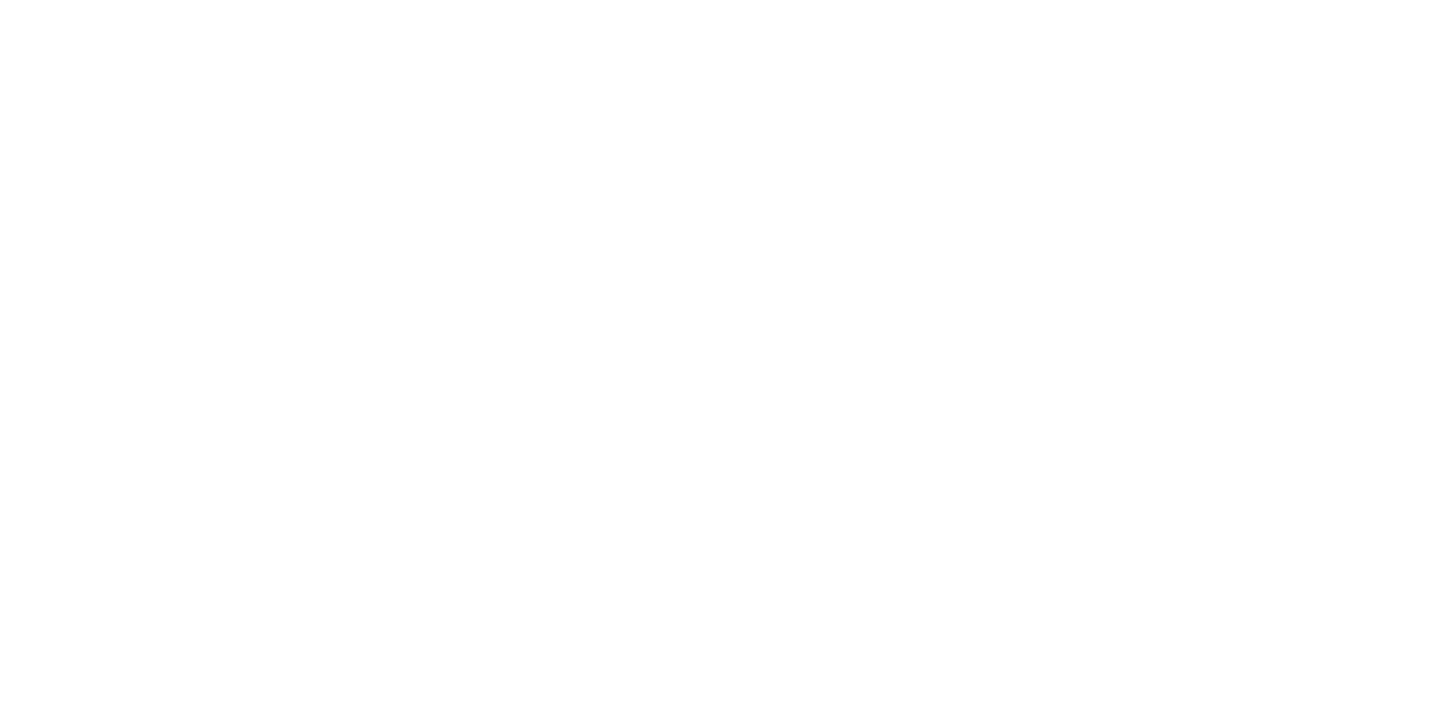
drag, startPoint x: 76, startPoint y: 77, endPoint x: 380, endPoint y: 231, distance: 341.0
drag, startPoint x: 446, startPoint y: 87, endPoint x: 117, endPoint y: 226, distance: 357.0
drag, startPoint x: -10, startPoint y: 203, endPoint x: 100, endPoint y: 32, distance: 203.6
drag, startPoint x: 276, startPoint y: 47, endPoint x: -37, endPoint y: 187, distance: 343.0
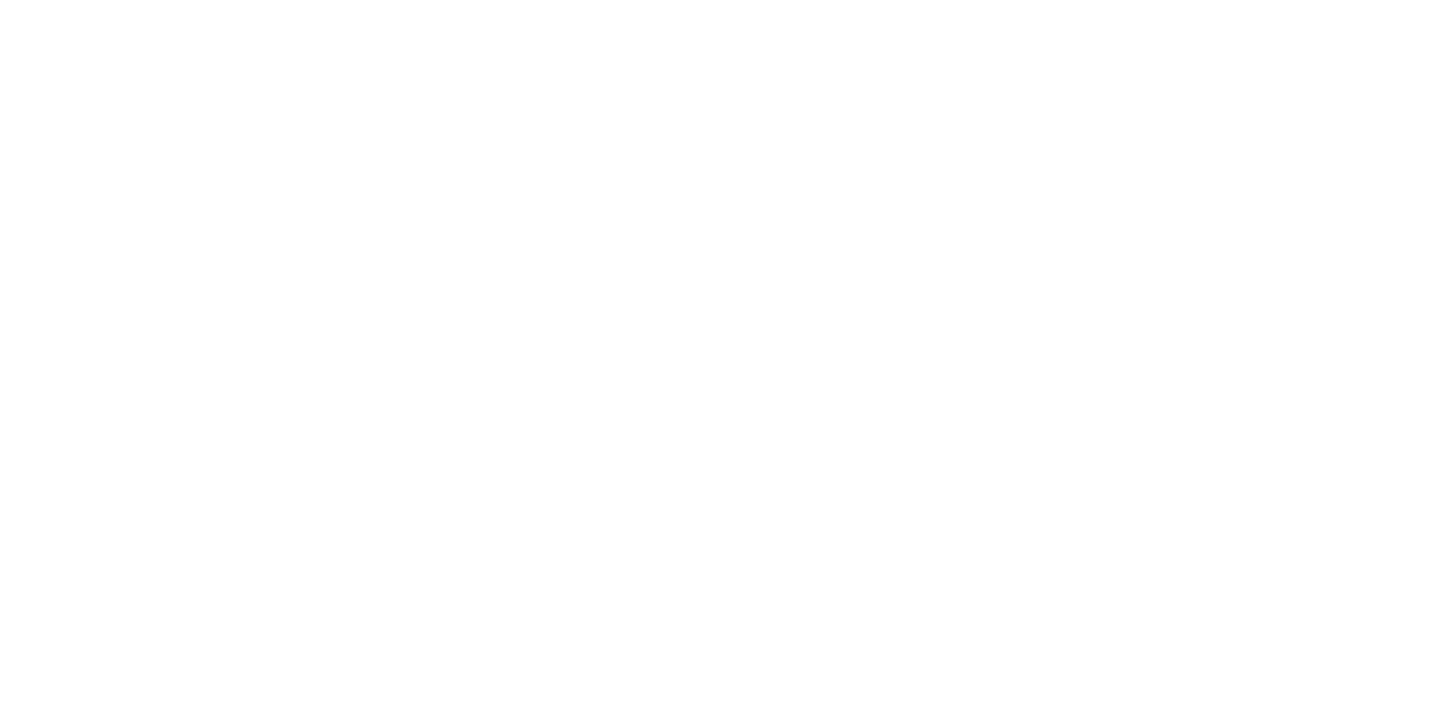
drag, startPoint x: 71, startPoint y: 67, endPoint x: 254, endPoint y: 240, distance: 251.5
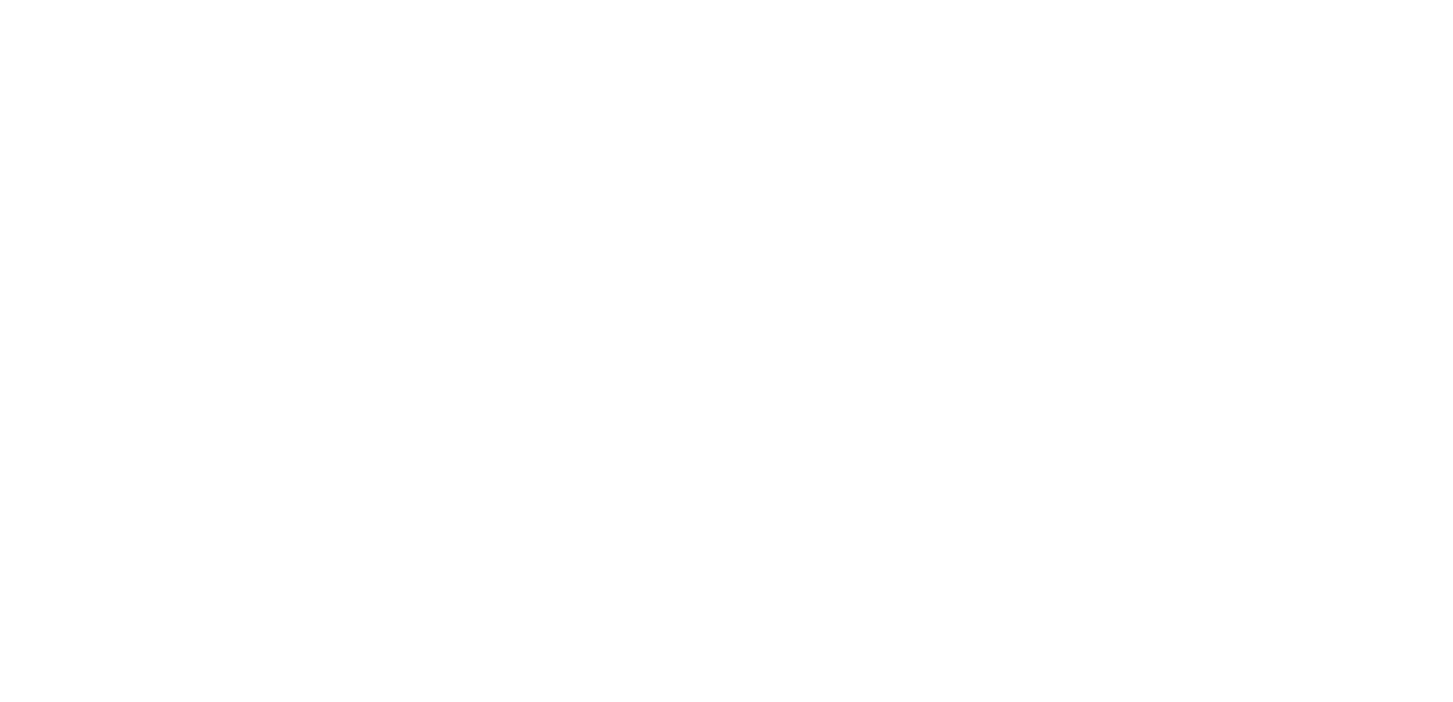
radio input "true"
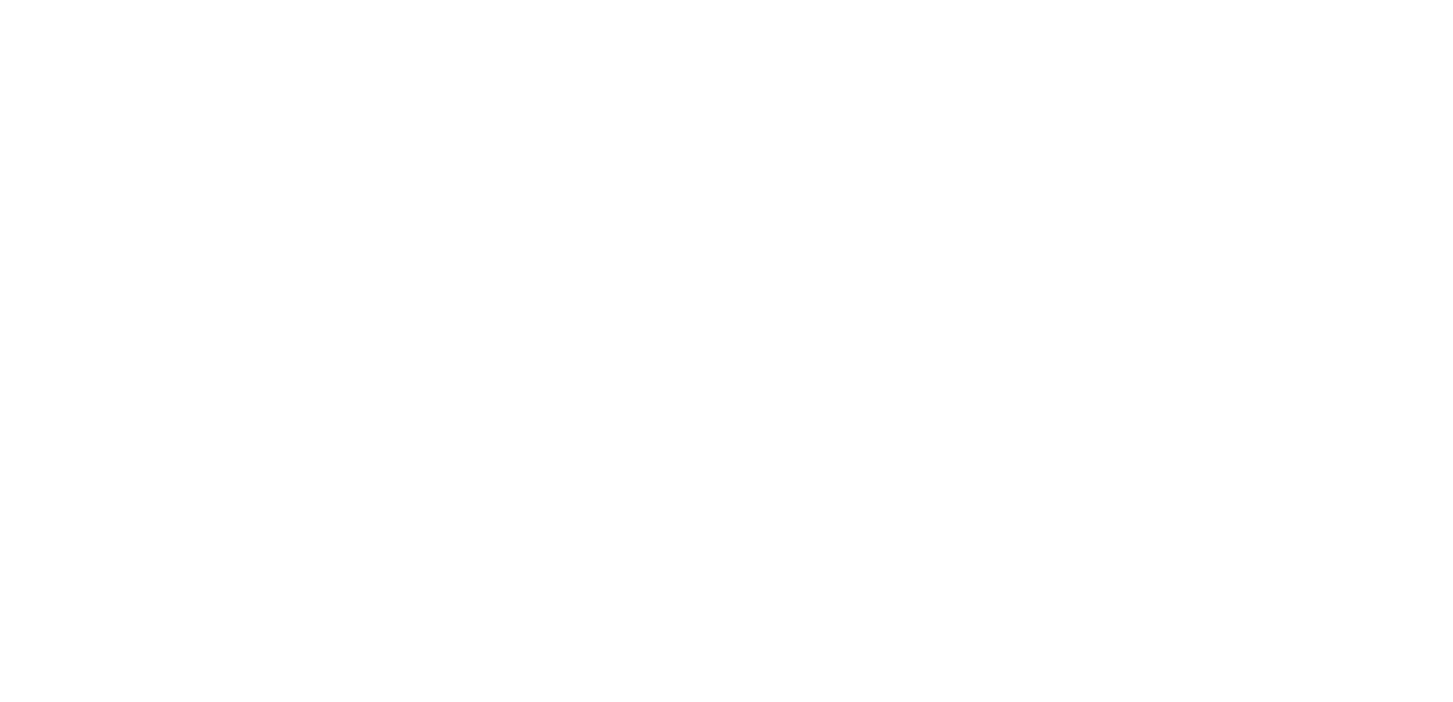
radio input "true"
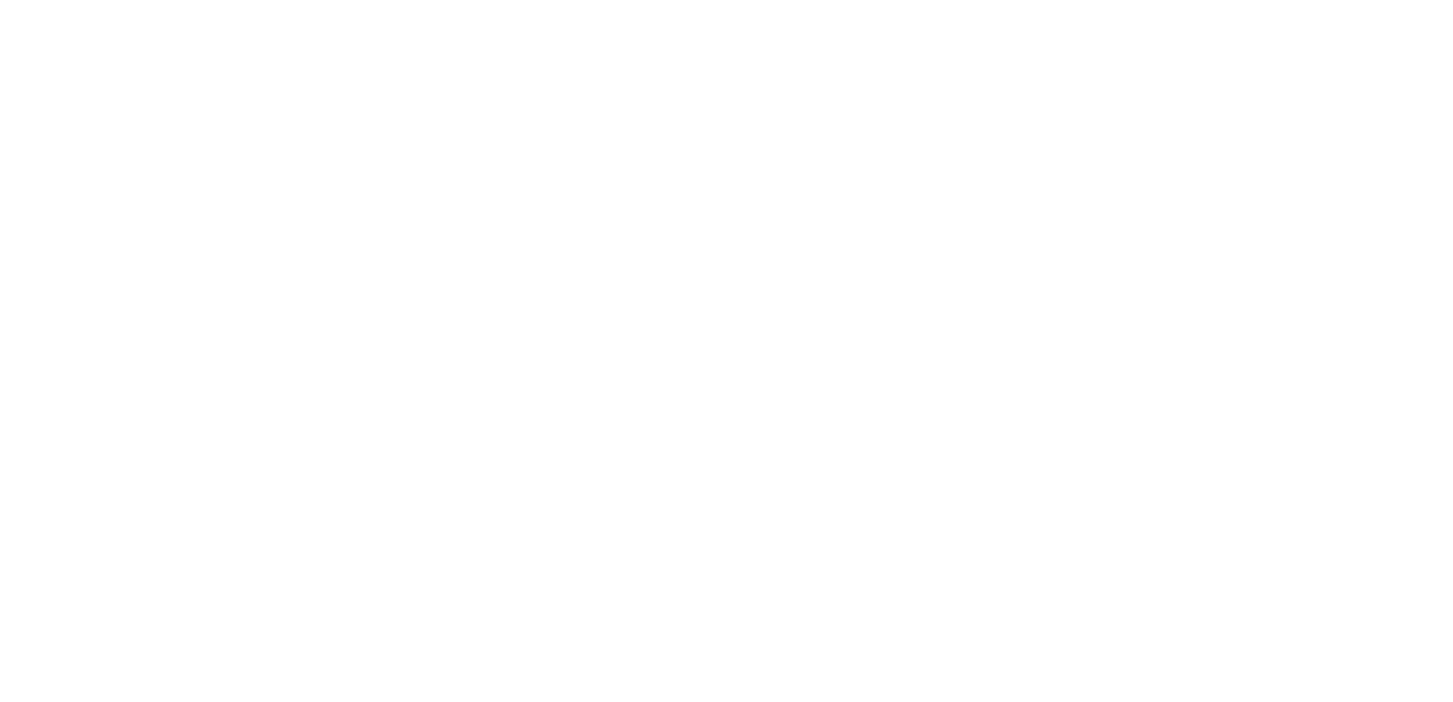
drag, startPoint x: -35, startPoint y: 66, endPoint x: 284, endPoint y: 202, distance: 347.5
drag, startPoint x: 308, startPoint y: 84, endPoint x: -6, endPoint y: 225, distance: 344.2
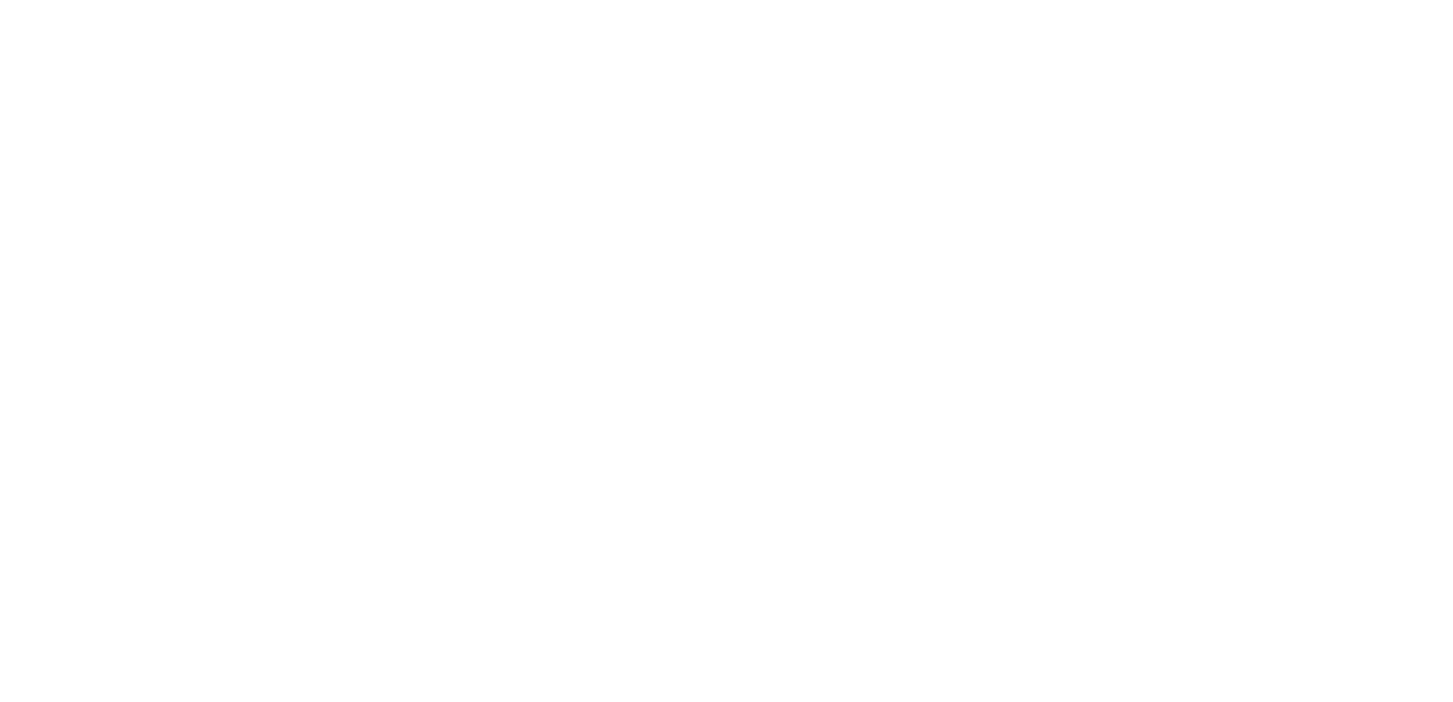
drag, startPoint x: 132, startPoint y: 56, endPoint x: 454, endPoint y: 202, distance: 354.0
drag, startPoint x: 466, startPoint y: 62, endPoint x: 136, endPoint y: 202, distance: 358.6
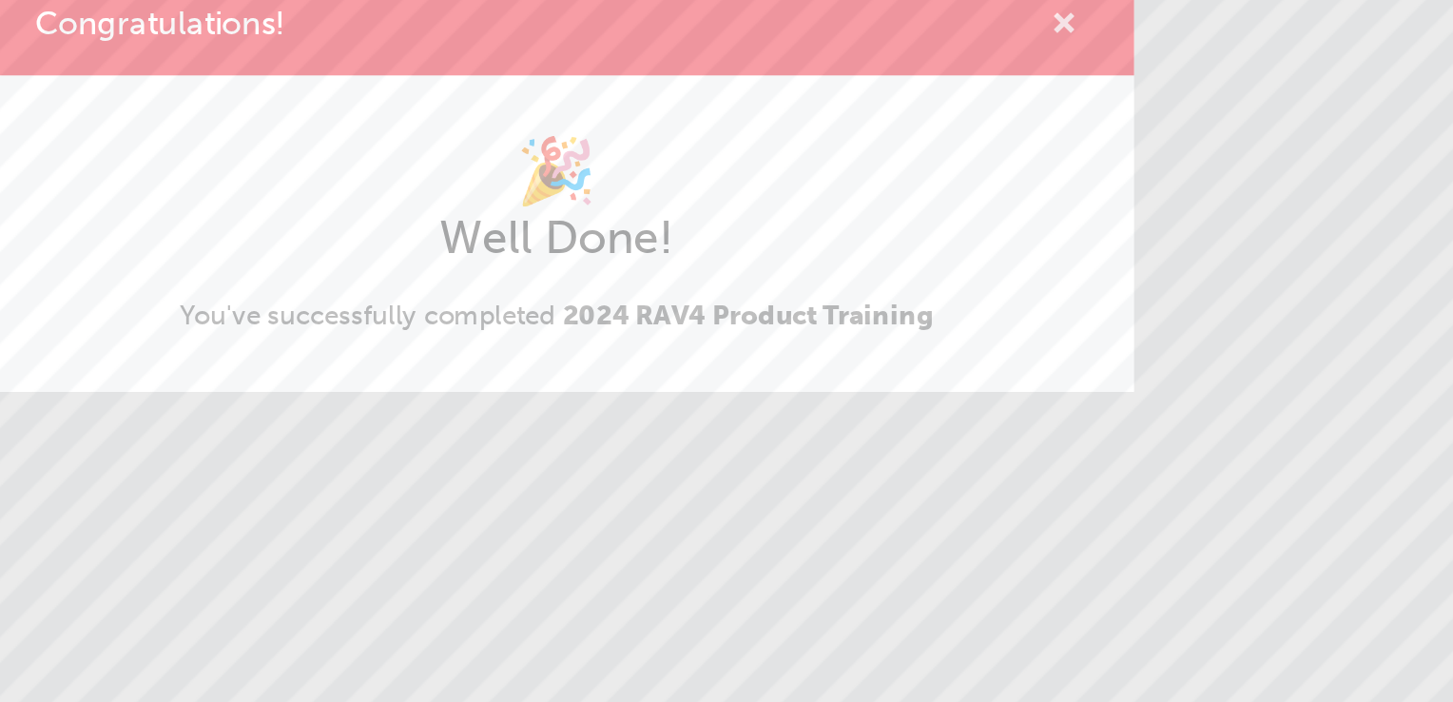
click at [995, 263] on span "cross-icon" at bounding box center [998, 267] width 14 height 17
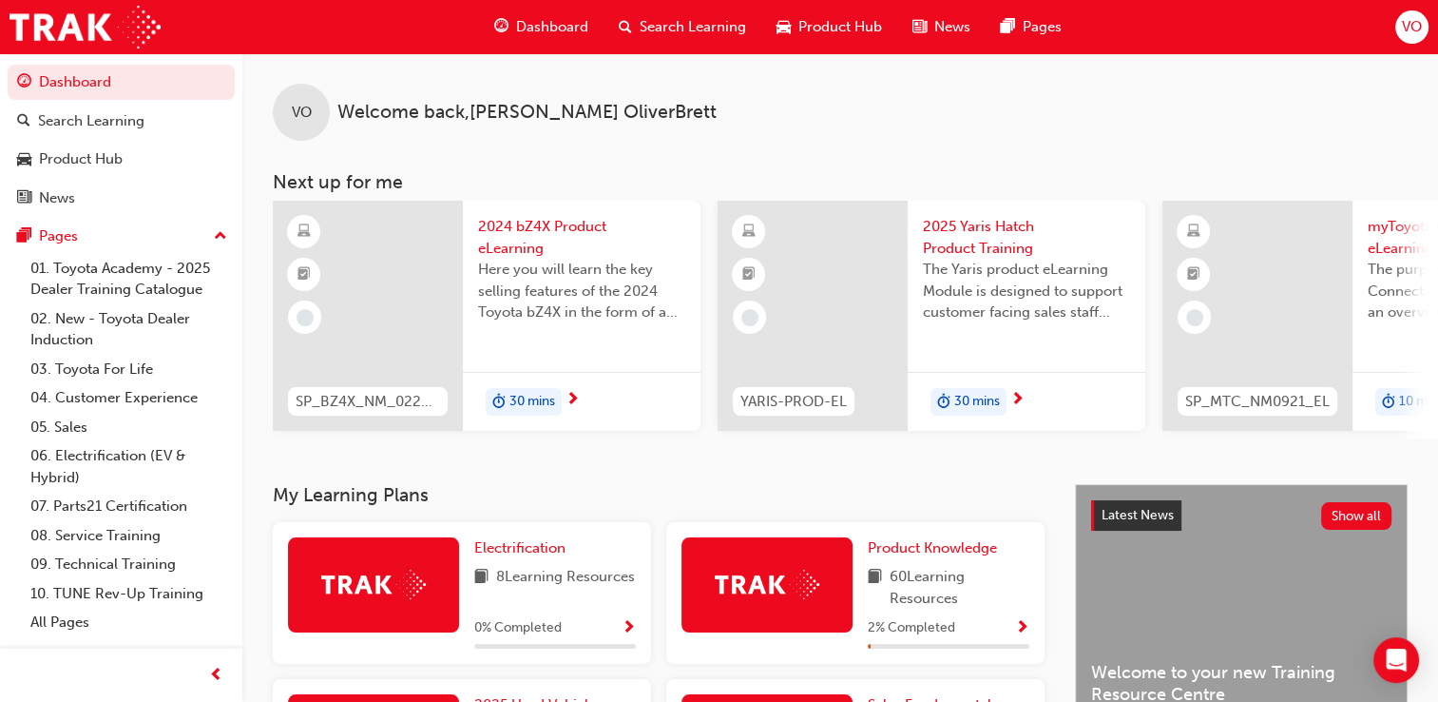
click at [532, 230] on span "2024 bZ4X Product eLearning" at bounding box center [581, 237] width 207 height 43
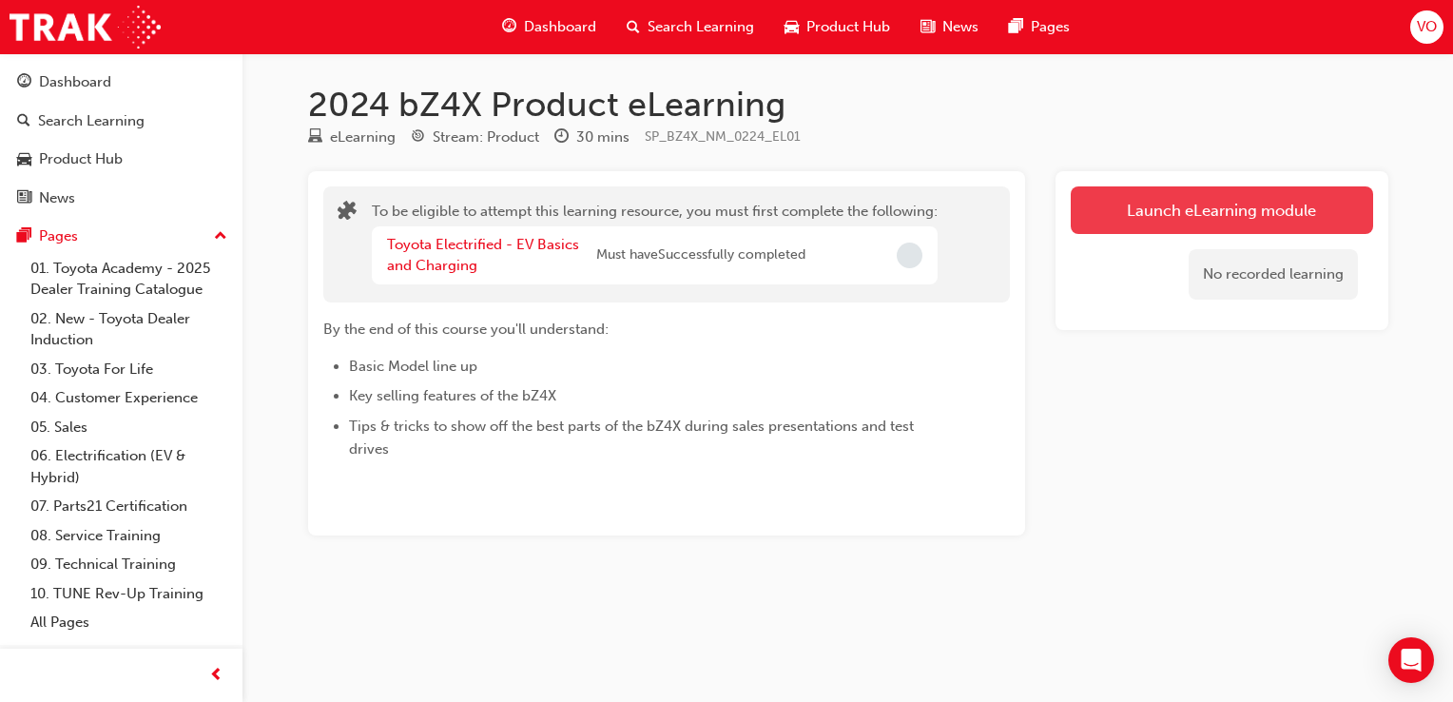
click at [1233, 212] on button "Launch eLearning module" at bounding box center [1221, 210] width 302 height 48
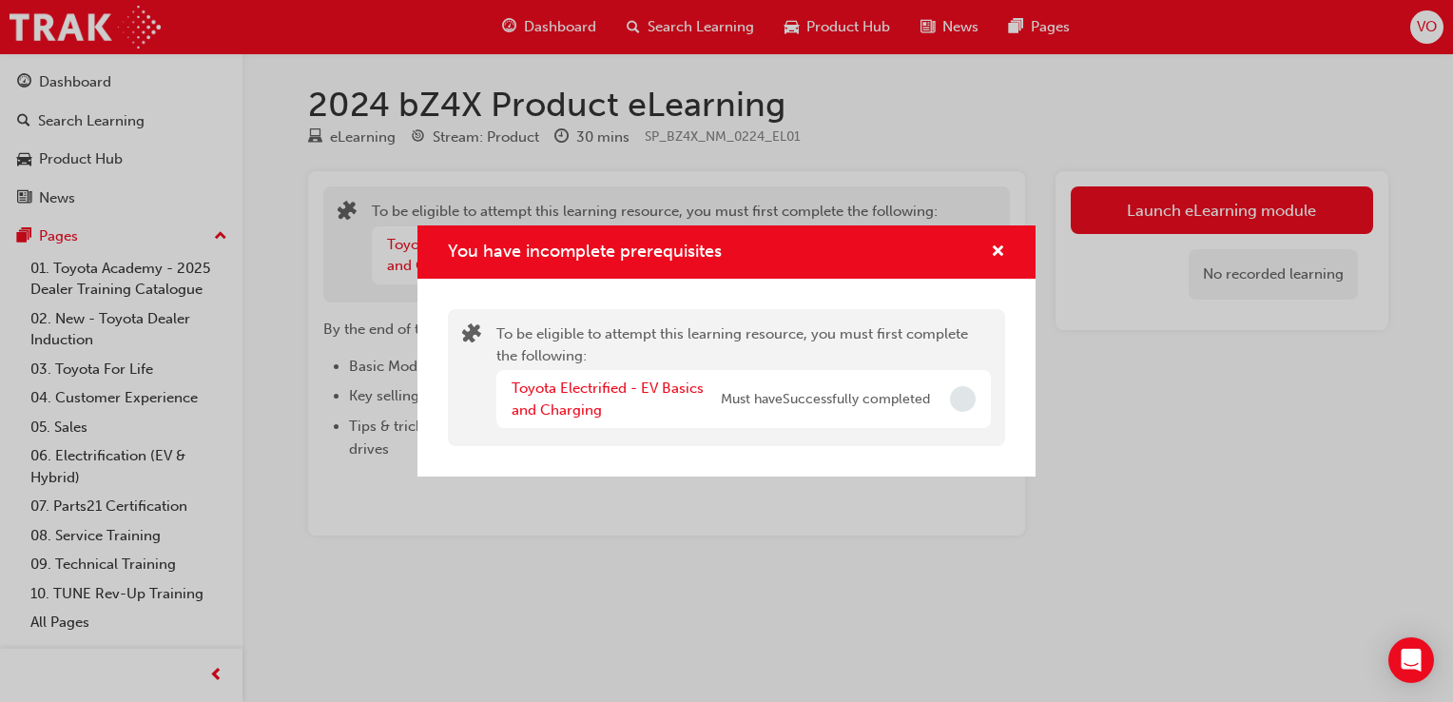
click at [938, 405] on div "Toyota Electrified - EV Basics and Charging Must have Successfully completed" at bounding box center [743, 399] width 494 height 58
click at [595, 394] on link "Toyota Electrified - EV Basics and Charging" at bounding box center [607, 398] width 192 height 39
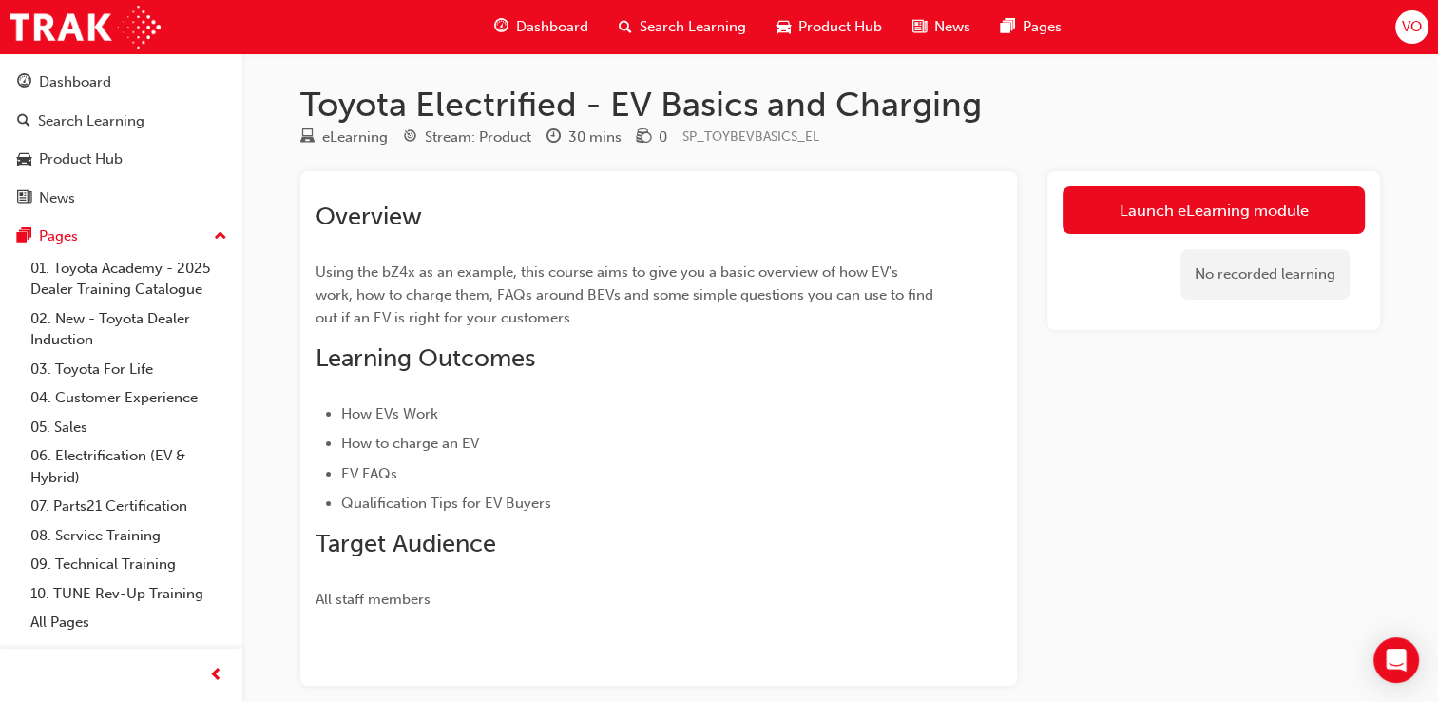
scroll to position [91, 0]
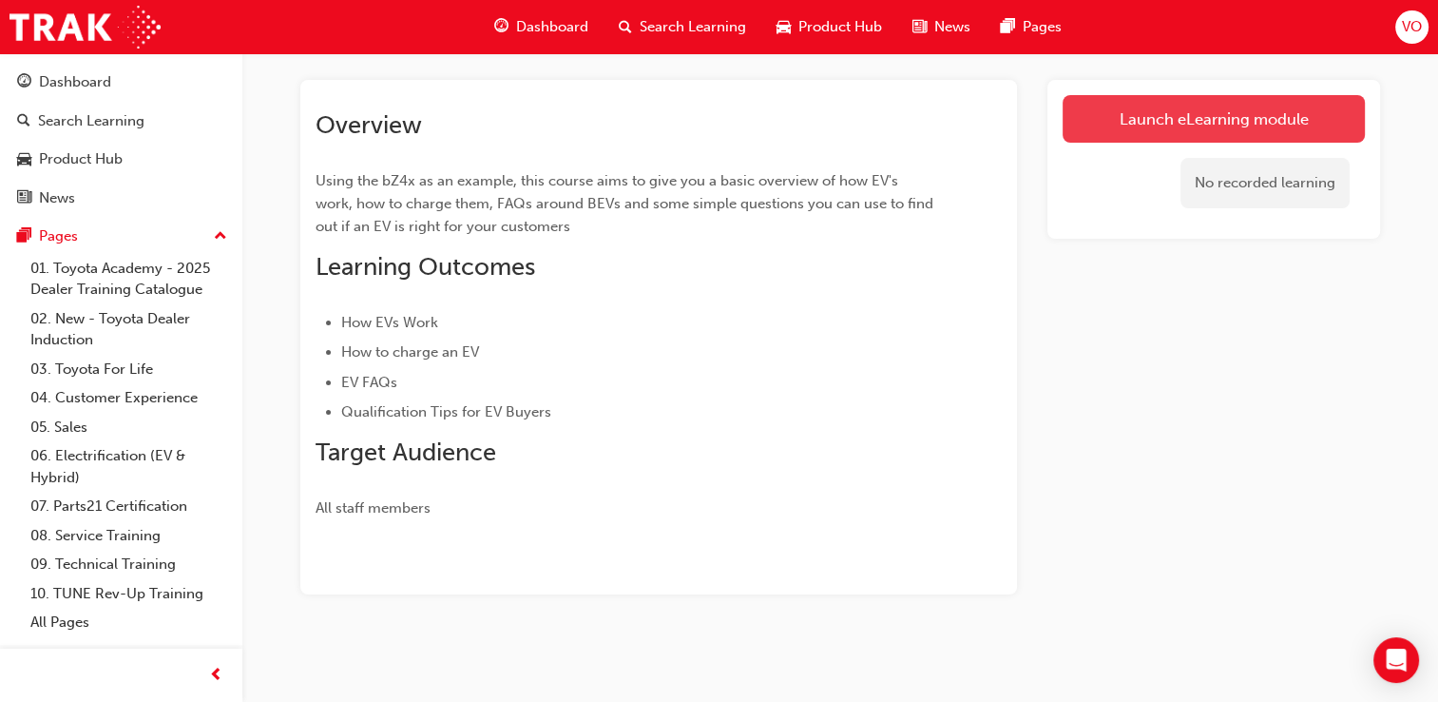
click at [1178, 118] on link "Launch eLearning module" at bounding box center [1214, 119] width 302 height 48
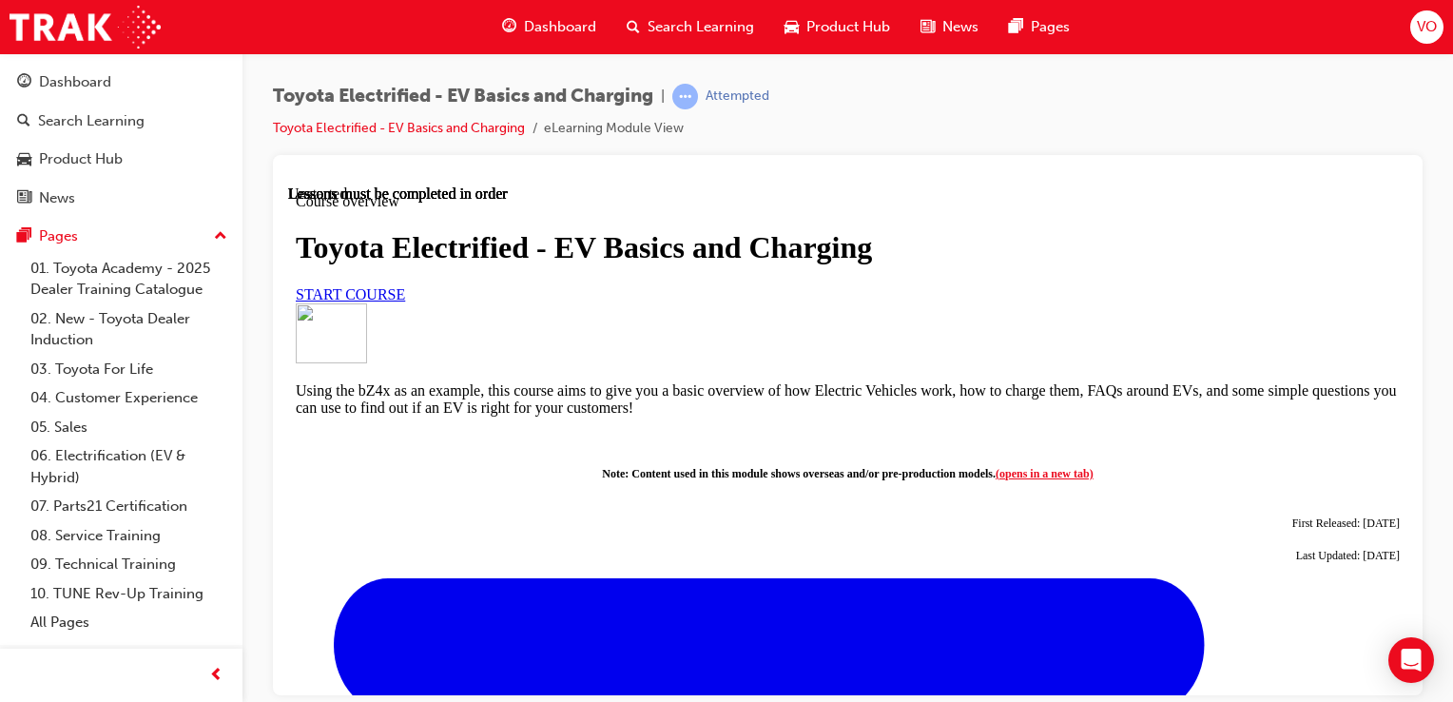
click at [405, 301] on span "START COURSE" at bounding box center [350, 293] width 109 height 16
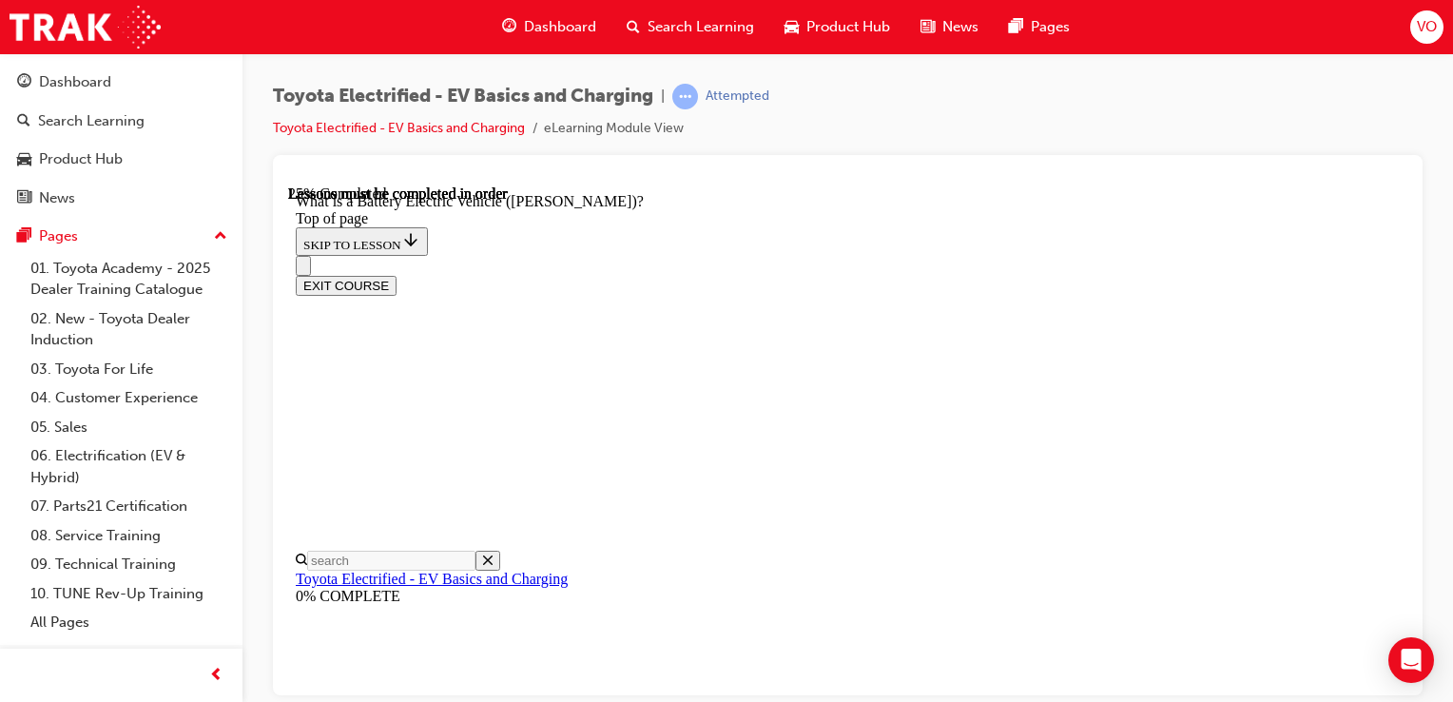
scroll to position [509, 0]
drag, startPoint x: 1433, startPoint y: 632, endPoint x: 1448, endPoint y: 518, distance: 115.1
click at [1448, 518] on div "Toyota Electrified - EV Basics and Charging | Attempted Toyota Electrified - EV…" at bounding box center [847, 353] width 1210 height 601
